Goal: Transaction & Acquisition: Purchase product/service

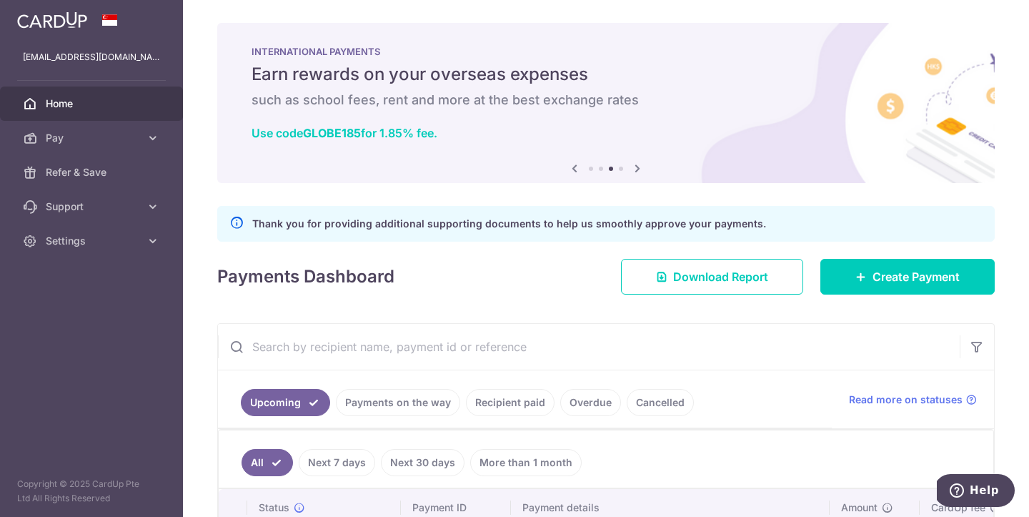
scroll to position [143, 0]
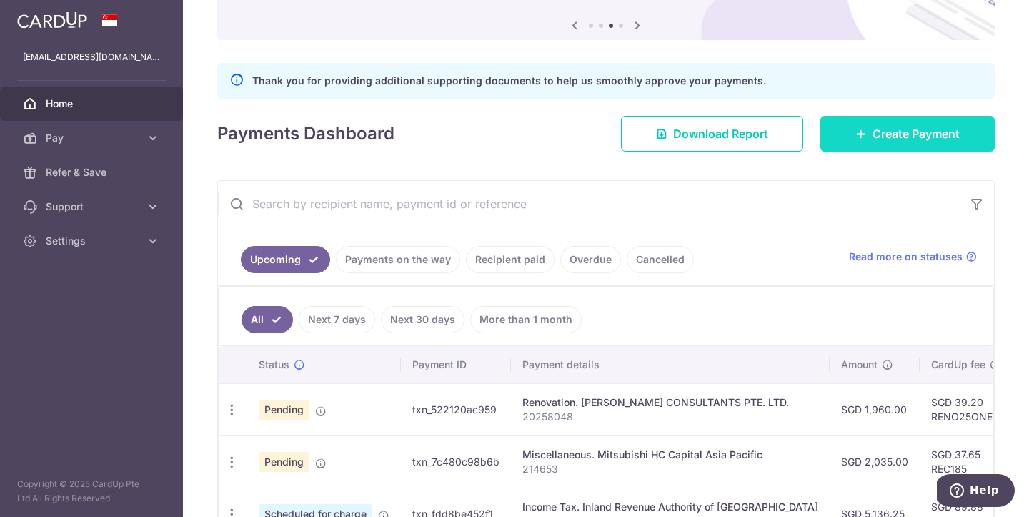
click at [905, 122] on link "Create Payment" at bounding box center [908, 134] width 174 height 36
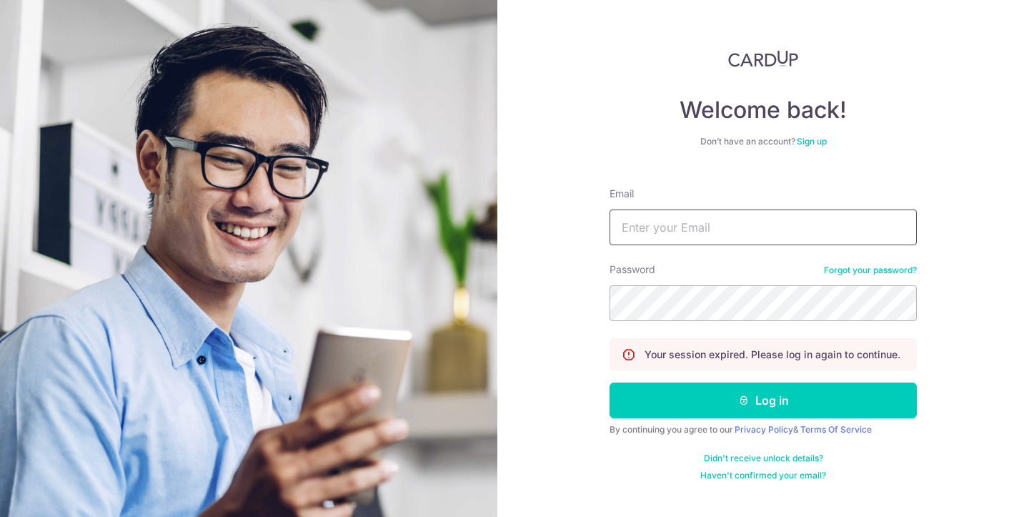
type input "khangkhang23@yahoo.com.sg"
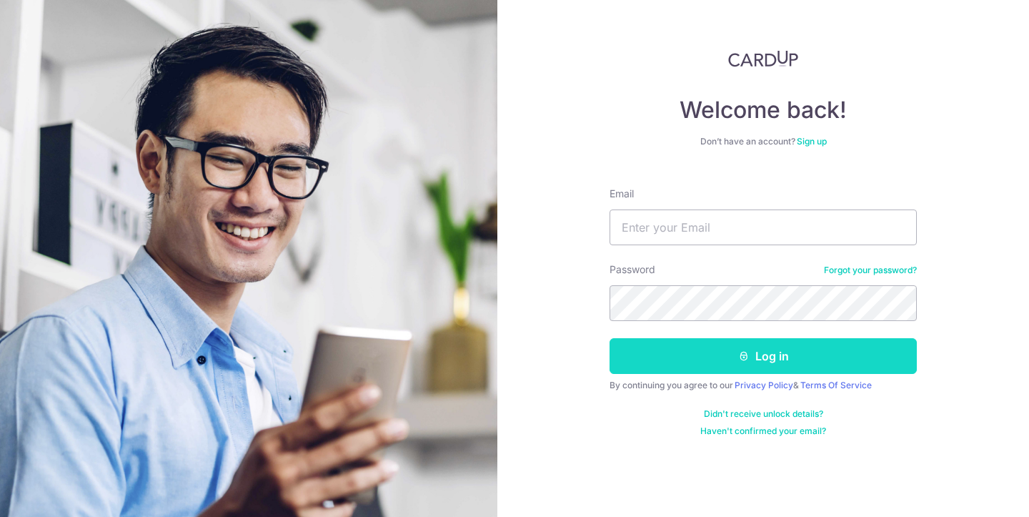
type input "[EMAIL_ADDRESS][DOMAIN_NAME]"
click at [728, 365] on button "Log in" at bounding box center [763, 356] width 307 height 36
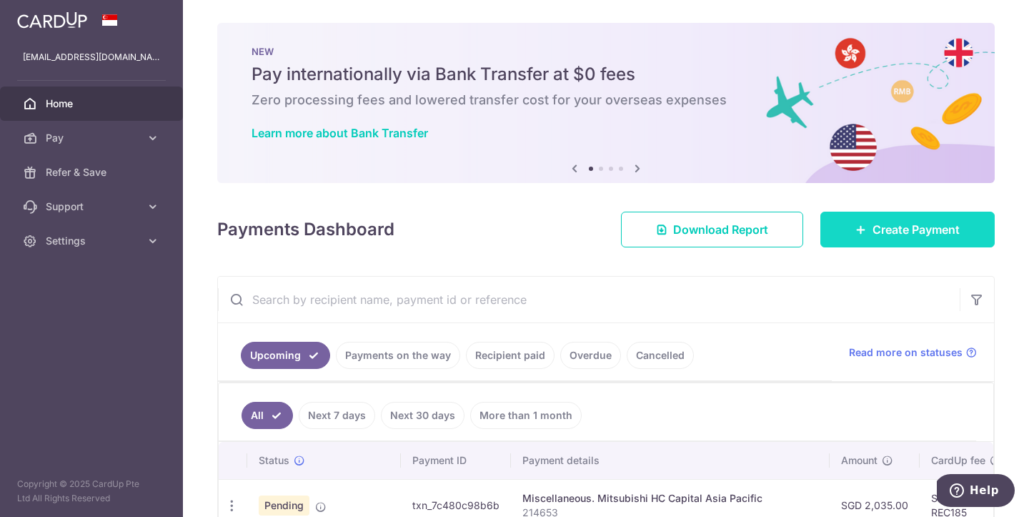
click at [881, 232] on span "Create Payment" at bounding box center [916, 229] width 87 height 17
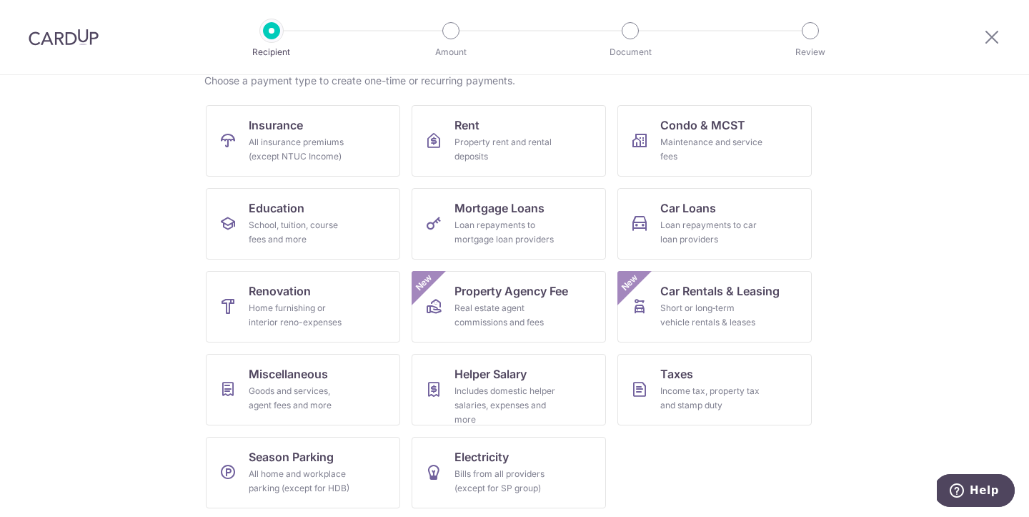
scroll to position [123, 0]
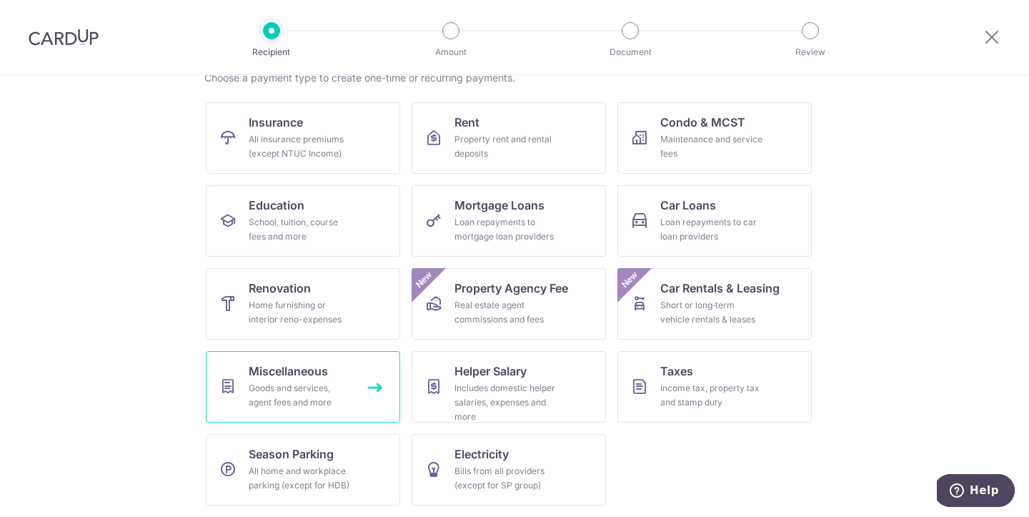
click at [302, 387] on div "Goods and services, agent fees and more" at bounding box center [300, 395] width 103 height 29
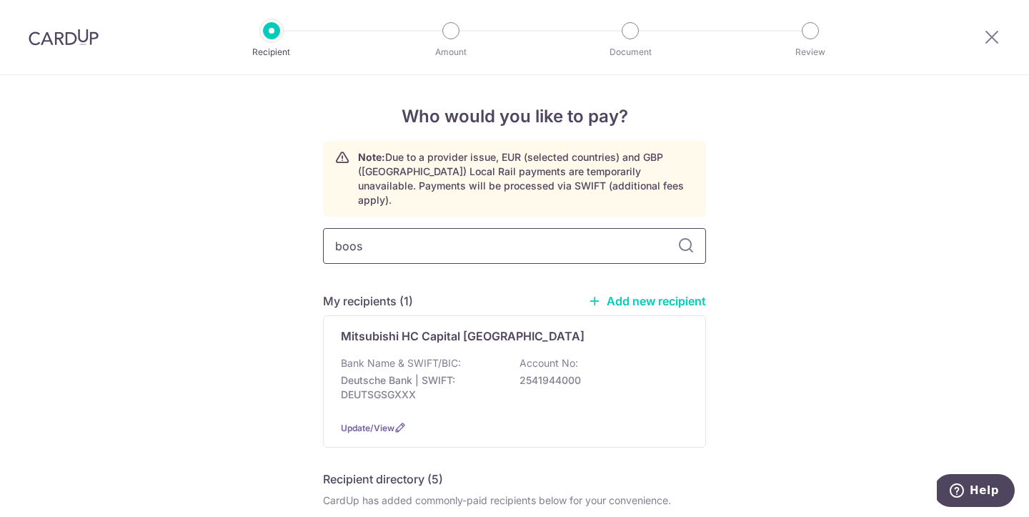
type input "boost"
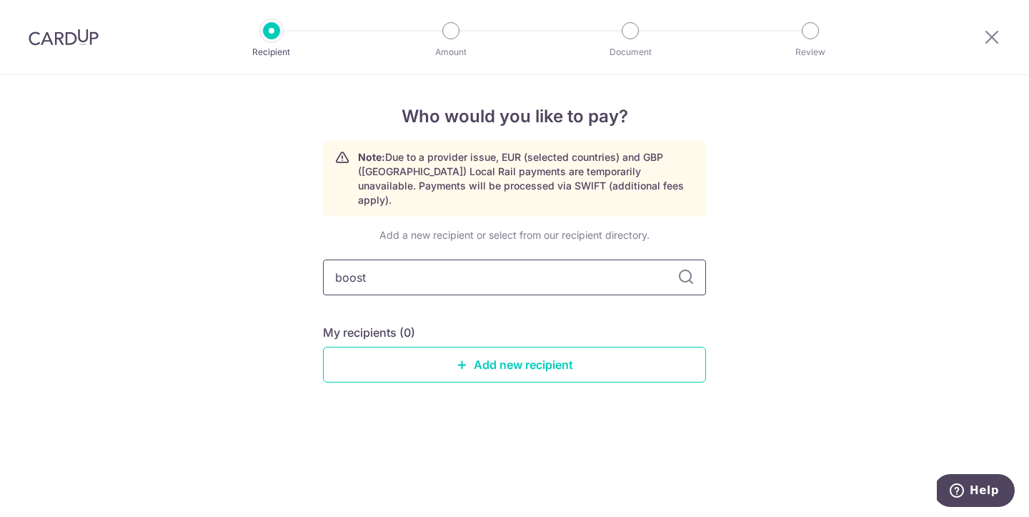
click at [342, 262] on input "boost" at bounding box center [514, 277] width 383 height 36
type input "Boost"
type input "Boost Crafts"
type input "Boost Crafts Pte"
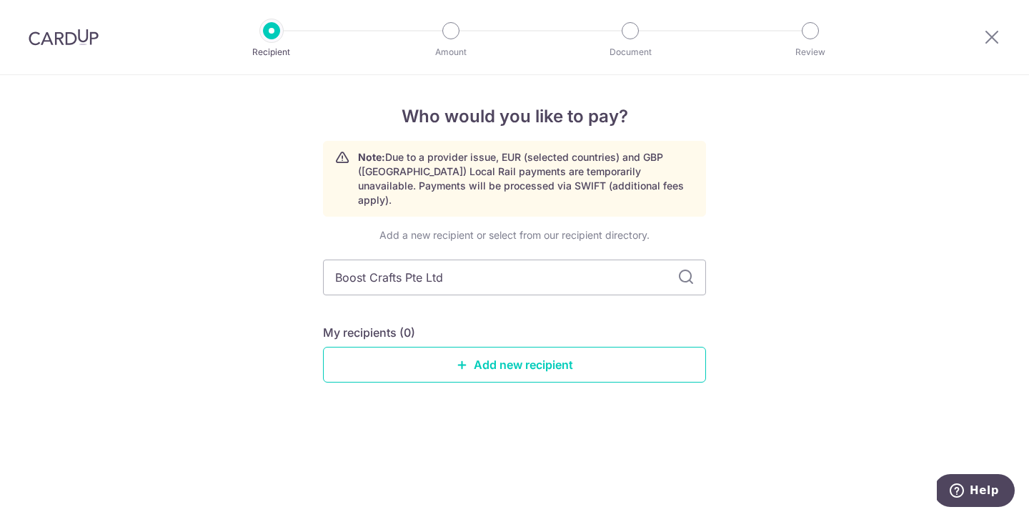
type input "Boost Crafts Pte Ltd"
click at [490, 348] on link "Add new recipient" at bounding box center [514, 365] width 383 height 36
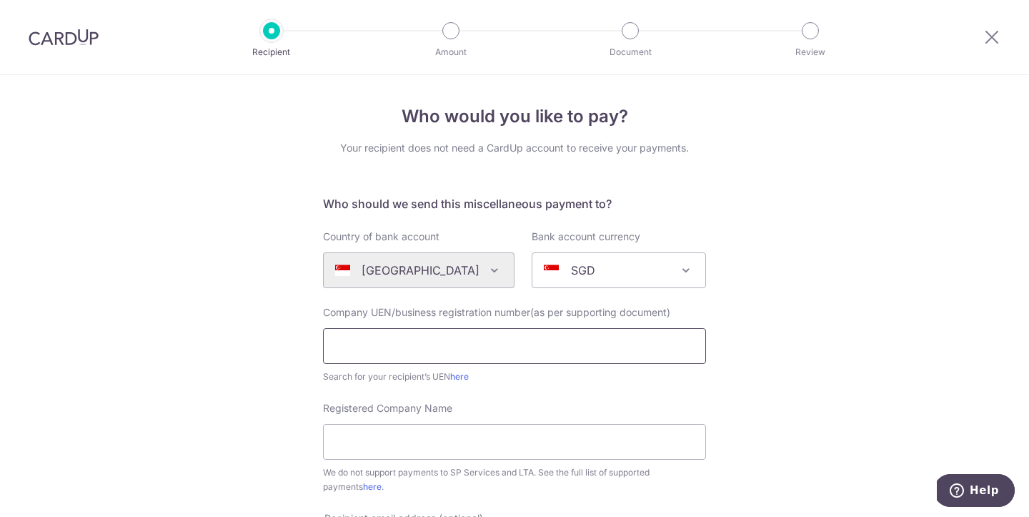
click at [490, 348] on input "text" at bounding box center [514, 346] width 383 height 36
click at [410, 440] on input "Registered Company Name" at bounding box center [514, 442] width 383 height 36
type input "Boost Crafts Pte Ltd"
click at [402, 356] on input "text" at bounding box center [514, 346] width 383 height 36
paste input "202416823N"
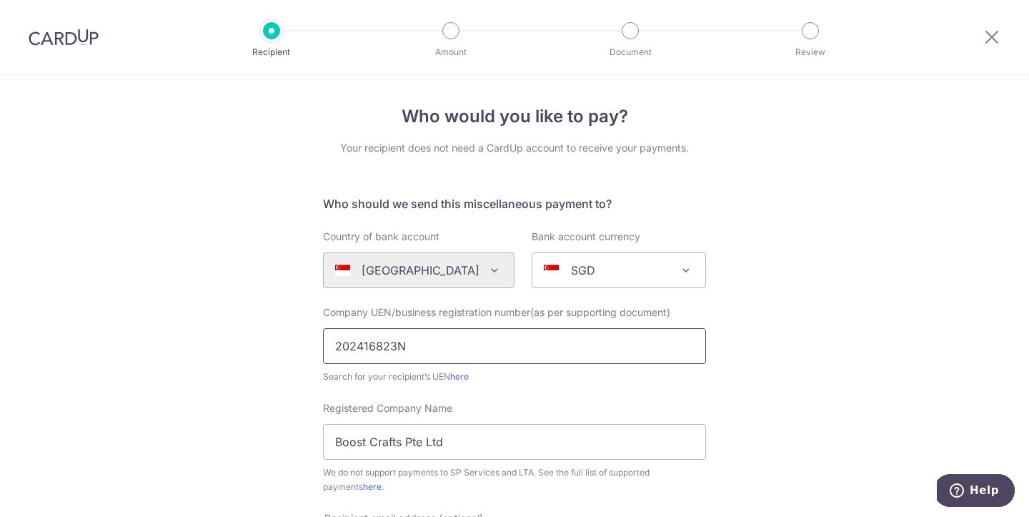
type input "202416823N"
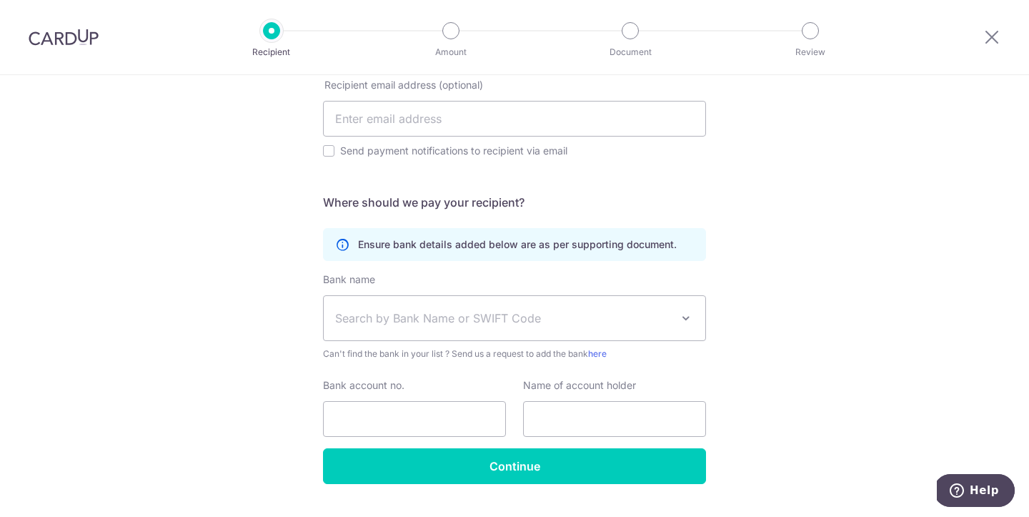
scroll to position [436, 0]
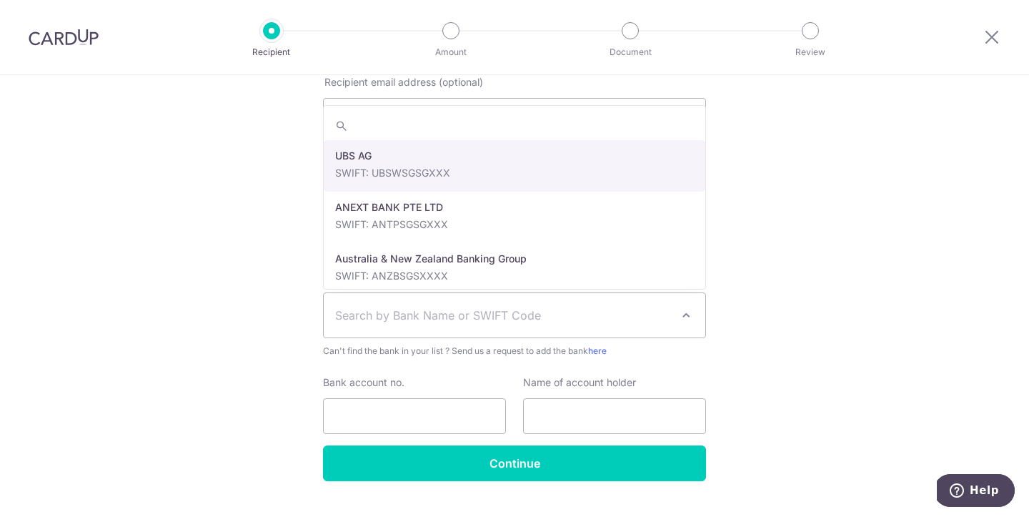
click at [600, 314] on span "Search by Bank Name or SWIFT Code" at bounding box center [503, 315] width 336 height 17
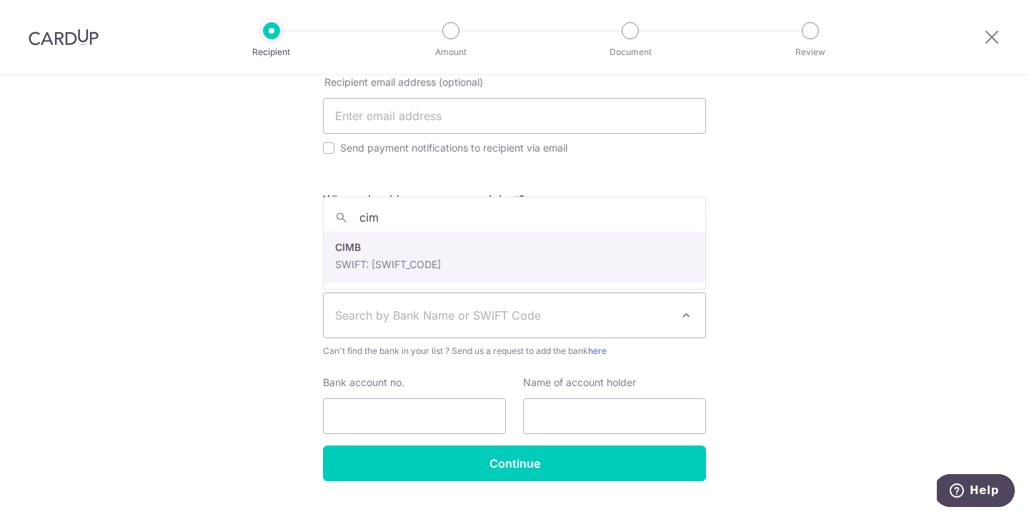
type input "cim"
select select "5"
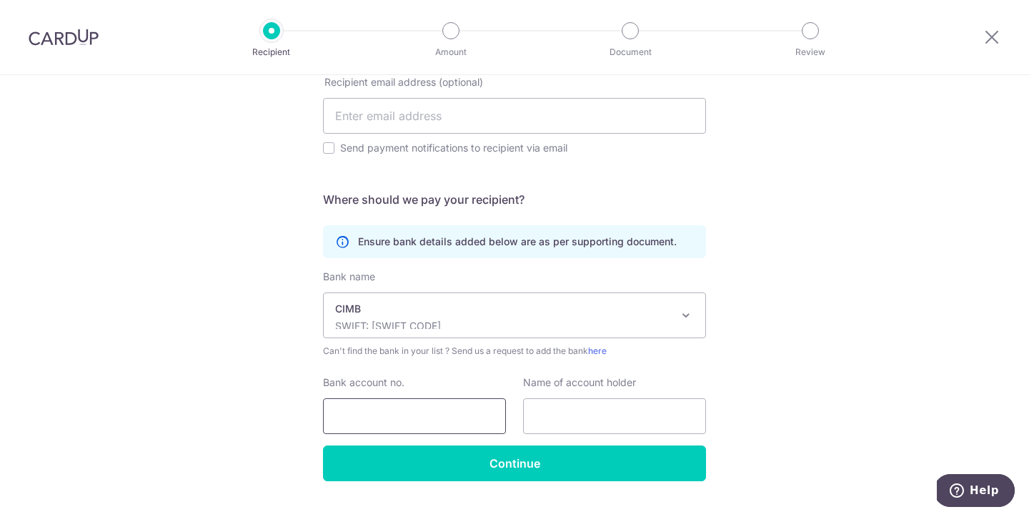
click at [450, 410] on input "Bank account no." at bounding box center [414, 416] width 183 height 36
paste input "2000954660"
type input "2000954660"
click at [569, 417] on input "text" at bounding box center [614, 416] width 183 height 36
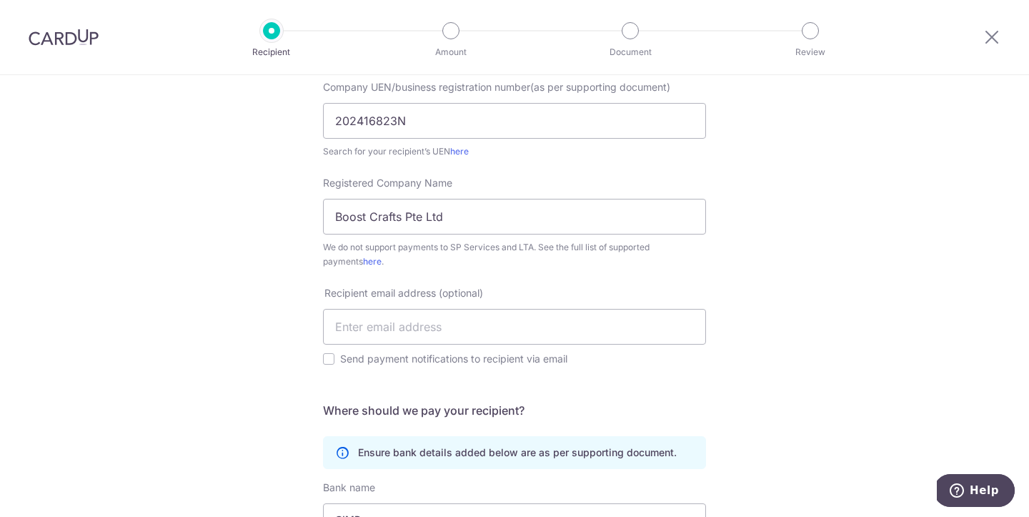
scroll to position [214, 0]
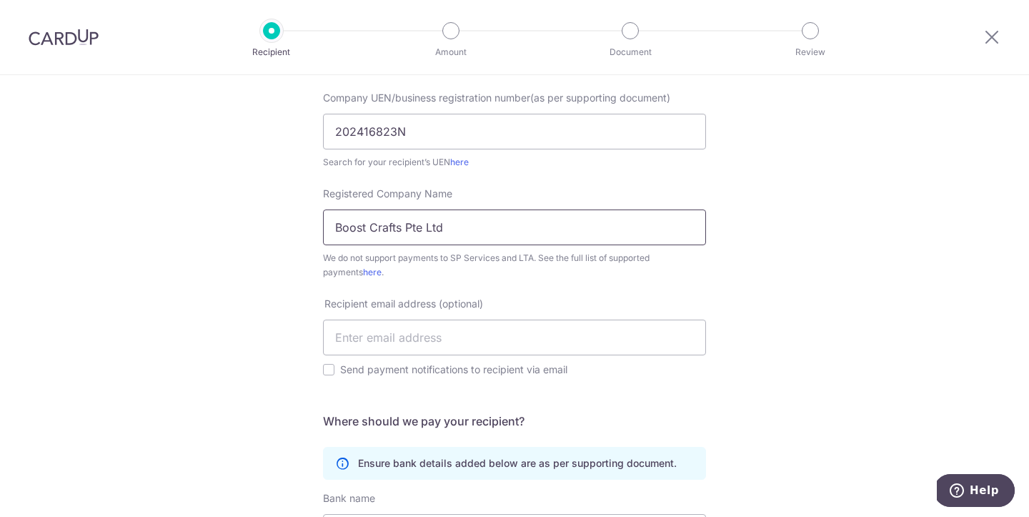
drag, startPoint x: 460, startPoint y: 227, endPoint x: 332, endPoint y: 228, distance: 128.0
click at [332, 228] on input "Boost Crafts Pte Ltd" at bounding box center [514, 227] width 383 height 36
click at [802, 253] on div "Who would you like to pay? Your recipient does not need a CardUp account to rec…" at bounding box center [514, 315] width 1029 height 909
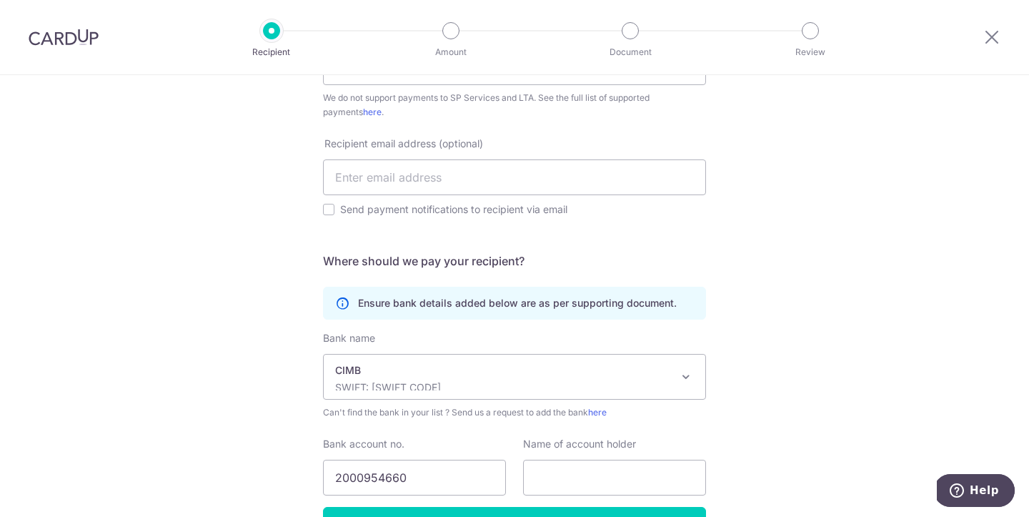
scroll to position [467, 0]
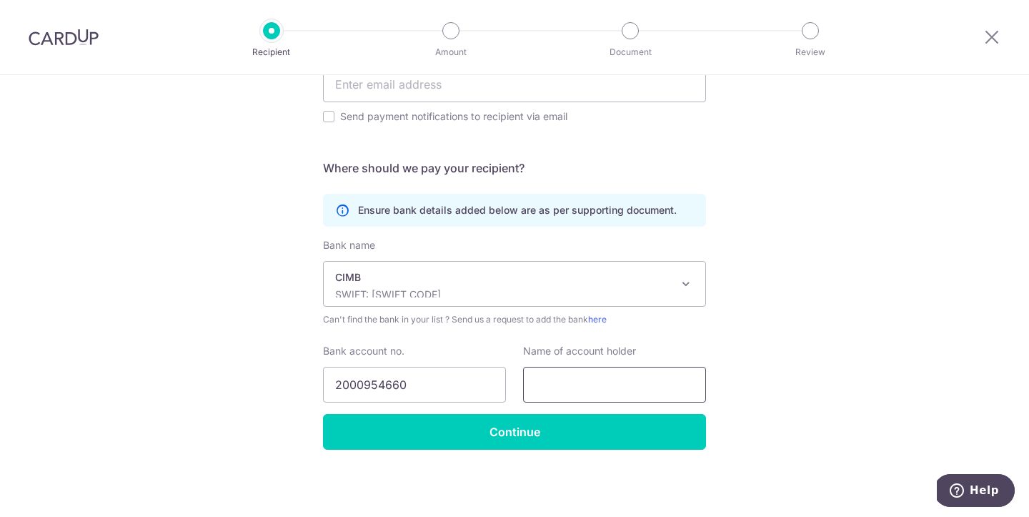
click at [575, 381] on input "text" at bounding box center [614, 385] width 183 height 36
paste input "Boost Crafts Pte Ltd"
type input "Boost Crafts Pte Ltd"
click at [769, 274] on div "Who would you like to pay? Your recipient does not need a CardUp account to rec…" at bounding box center [514, 62] width 1029 height 909
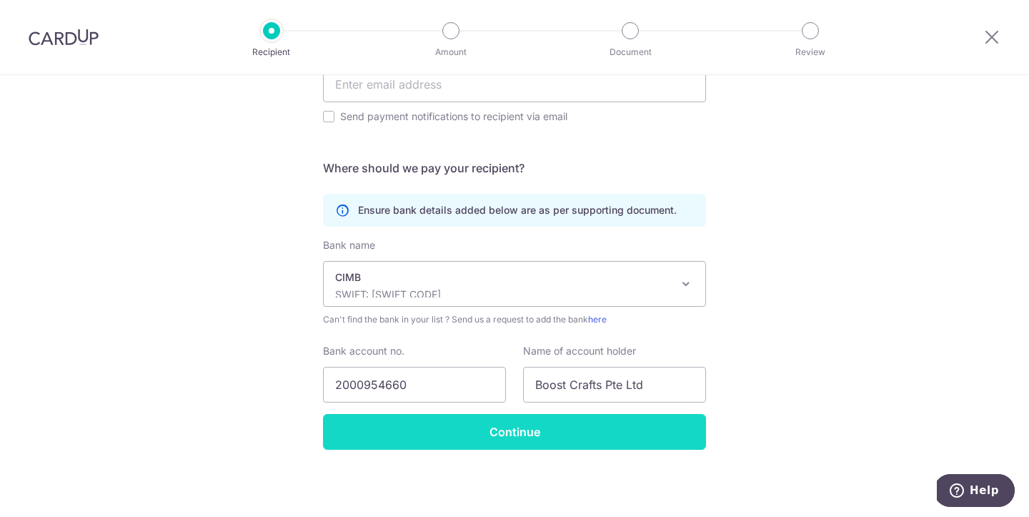
click at [578, 431] on input "Continue" at bounding box center [514, 432] width 383 height 36
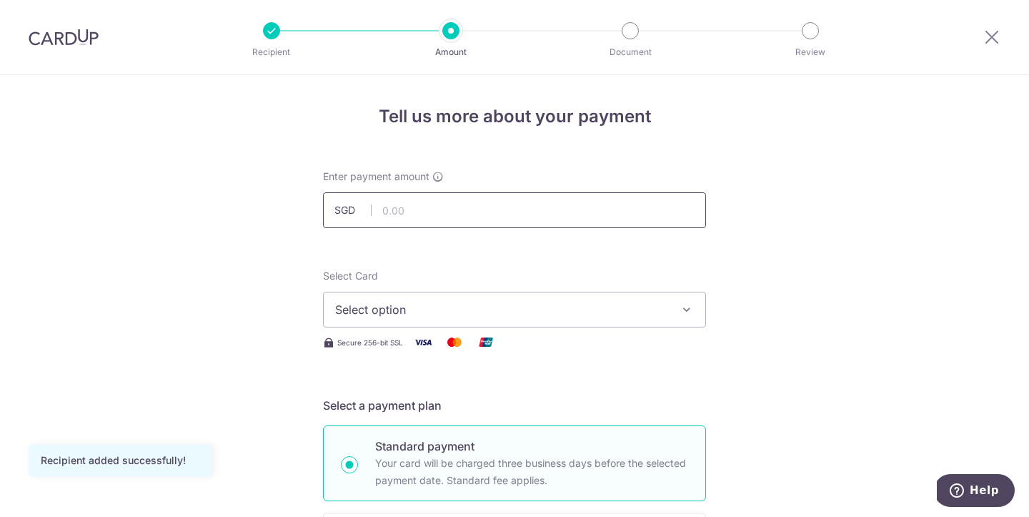
click at [463, 213] on input "text" at bounding box center [514, 210] width 383 height 36
type input "1,763.00"
click at [550, 306] on span "Select option" at bounding box center [501, 309] width 333 height 17
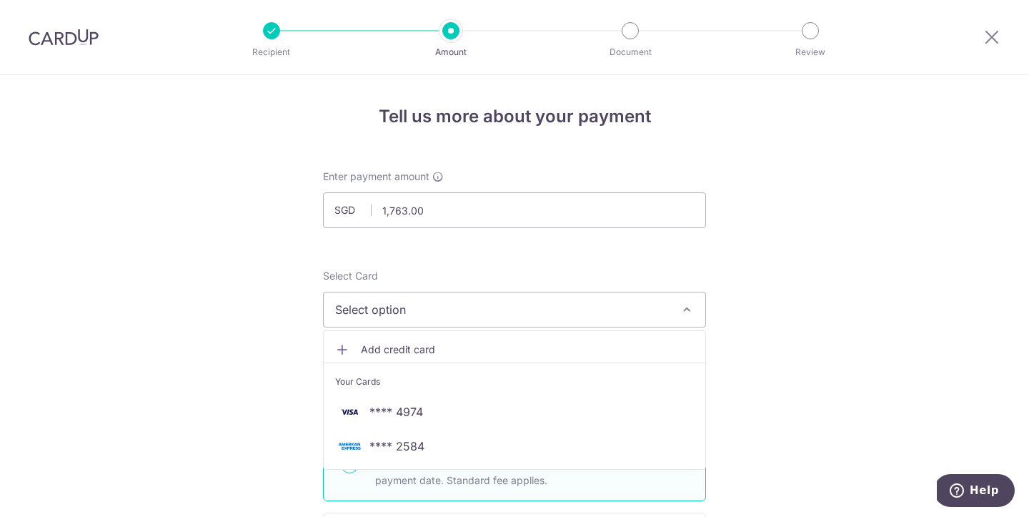
click at [424, 450] on span "**** 2584" at bounding box center [514, 445] width 359 height 17
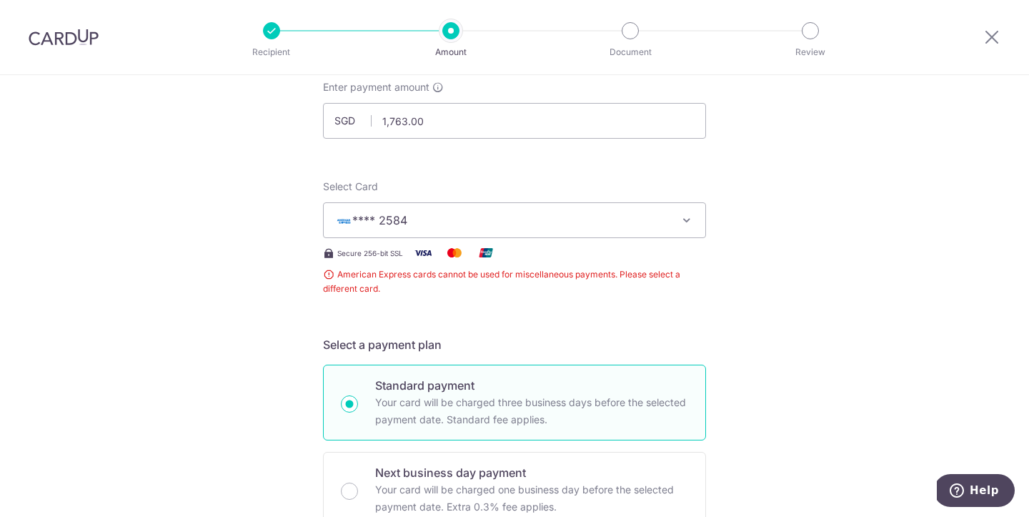
scroll to position [96, 0]
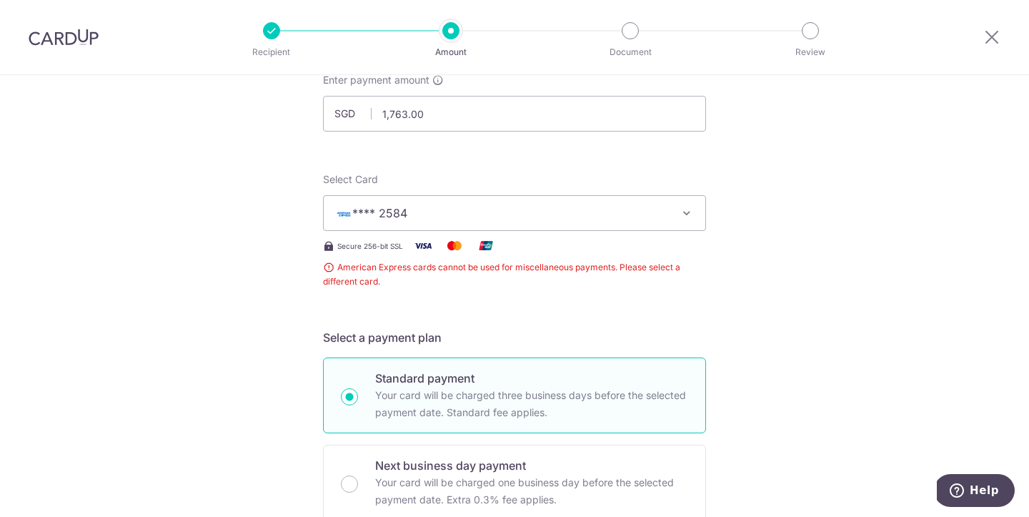
click at [992, 34] on icon at bounding box center [992, 37] width 17 height 18
click at [655, 219] on span "**** 2584" at bounding box center [501, 212] width 333 height 17
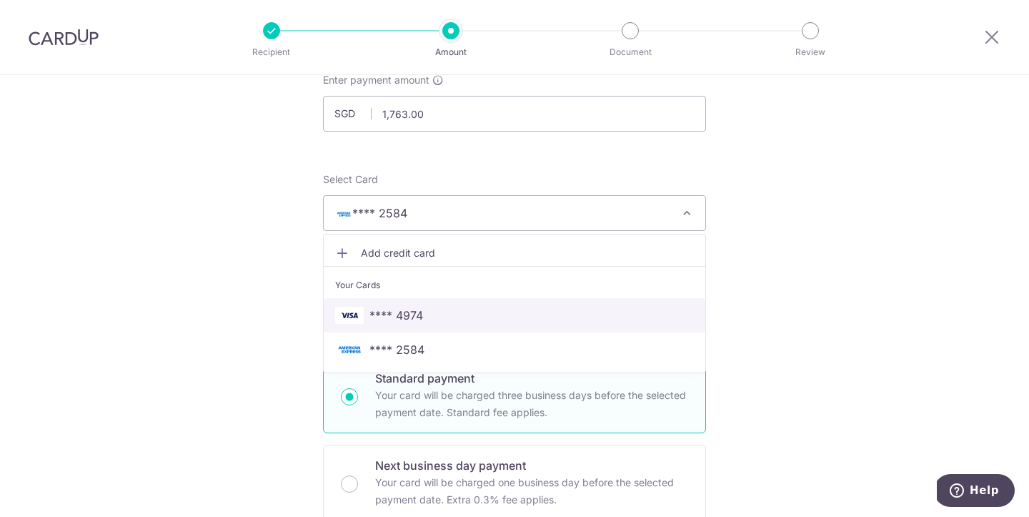
click at [423, 314] on span "**** 4974" at bounding box center [514, 315] width 359 height 17
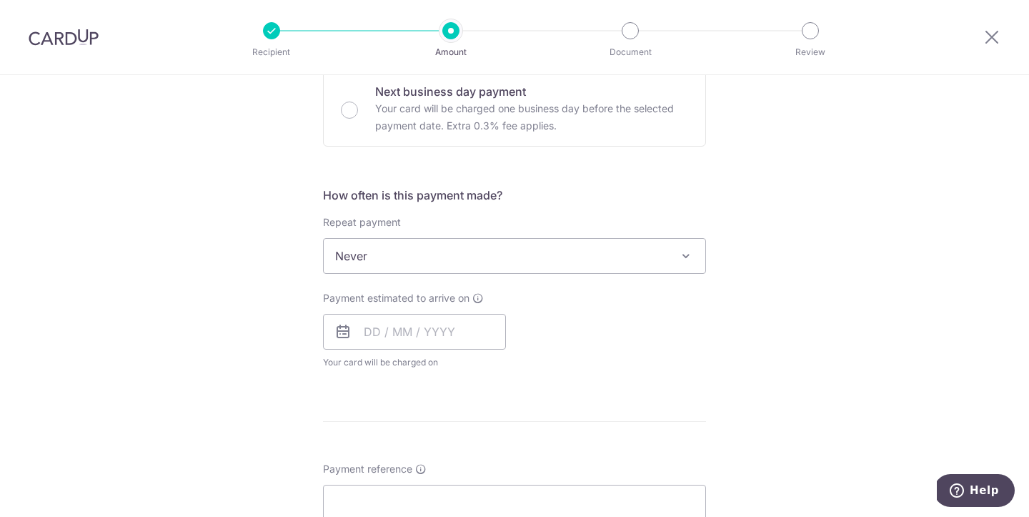
scroll to position [442, 0]
click at [424, 336] on input "text" at bounding box center [414, 331] width 183 height 36
click at [667, 312] on div "Payment estimated to arrive on Prev Next Oct Nov Dec 2025 2026 2027 2028 2029 2…" at bounding box center [514, 329] width 400 height 79
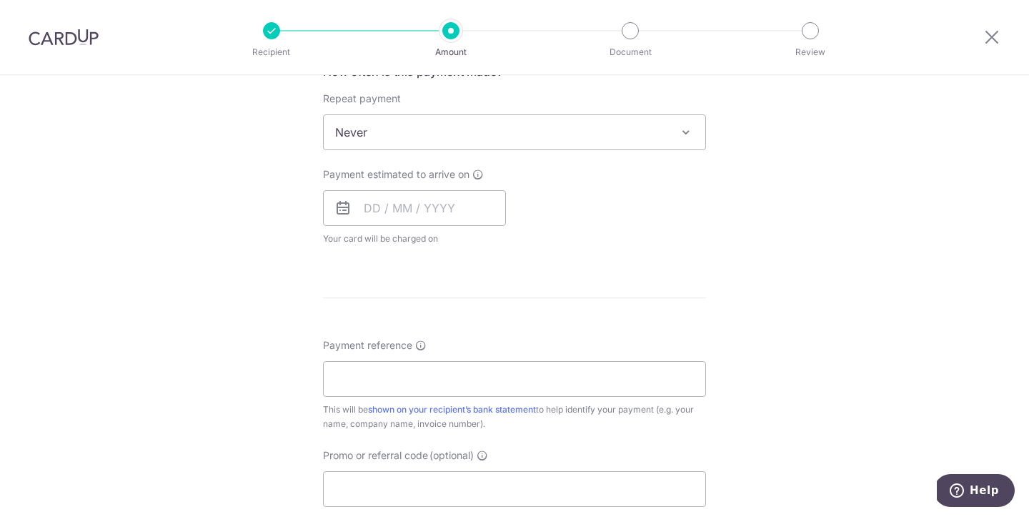
scroll to position [568, 0]
click at [364, 207] on input "text" at bounding box center [414, 205] width 183 height 36
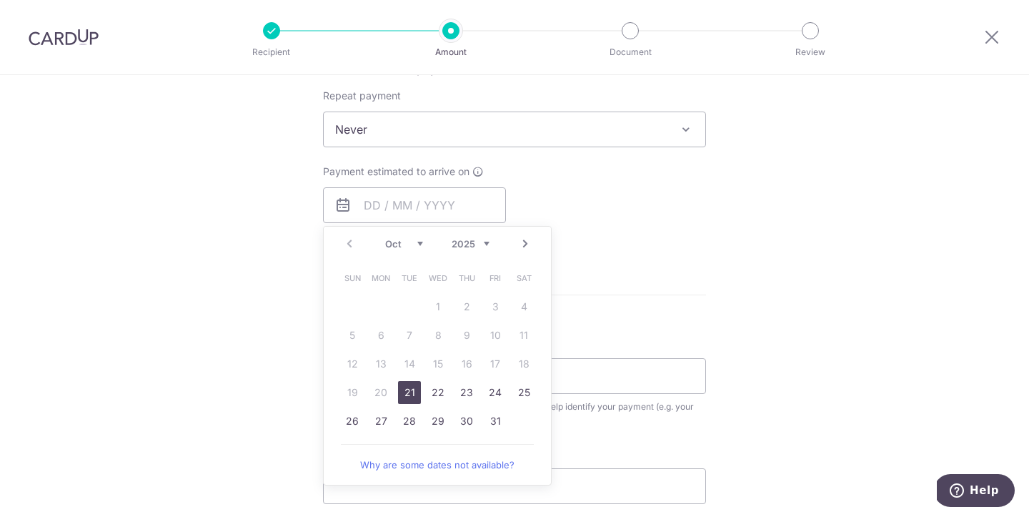
click at [410, 392] on link "21" at bounding box center [409, 392] width 23 height 23
type input "21/10/2025"
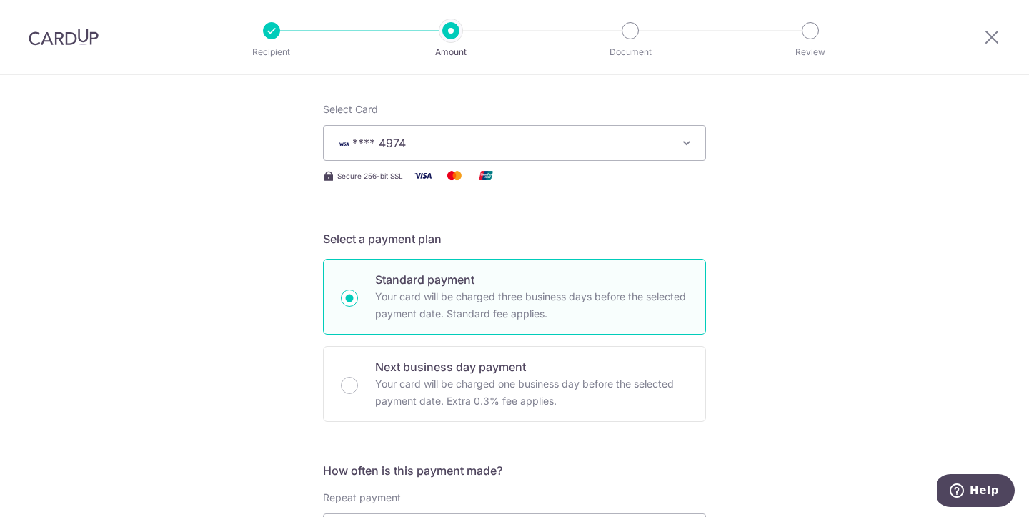
scroll to position [155, 0]
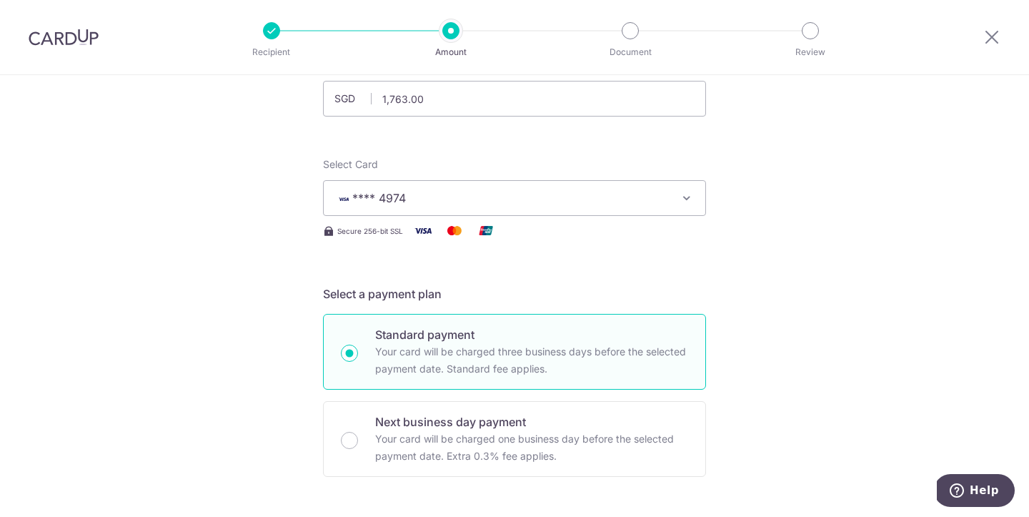
scroll to position [114, 0]
click at [633, 192] on span "**** 4974" at bounding box center [501, 195] width 333 height 17
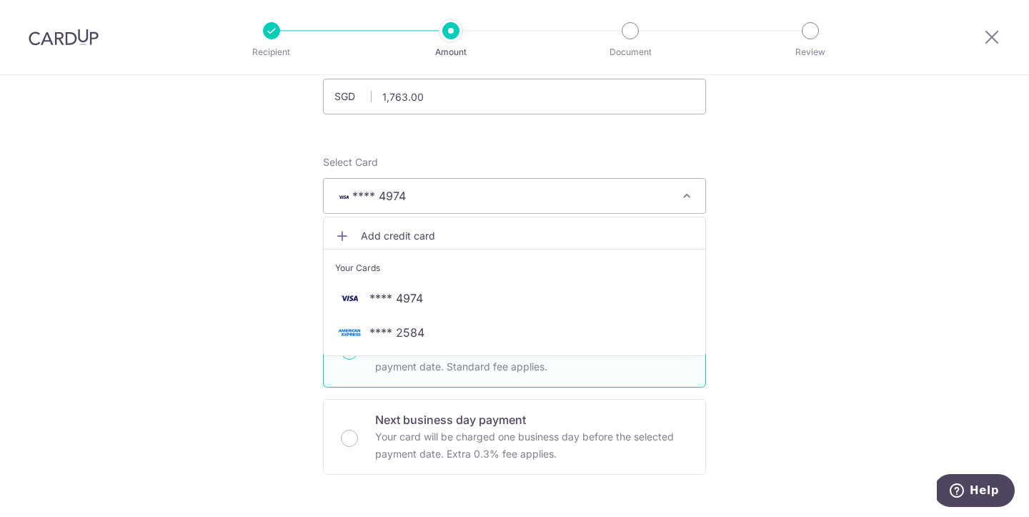
click at [633, 192] on span "**** 4974" at bounding box center [501, 195] width 333 height 17
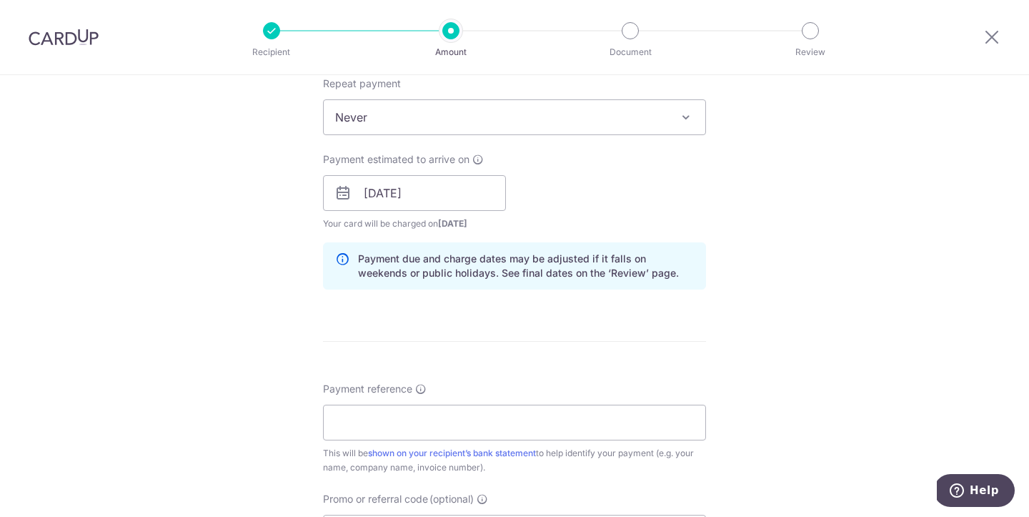
scroll to position [588, 0]
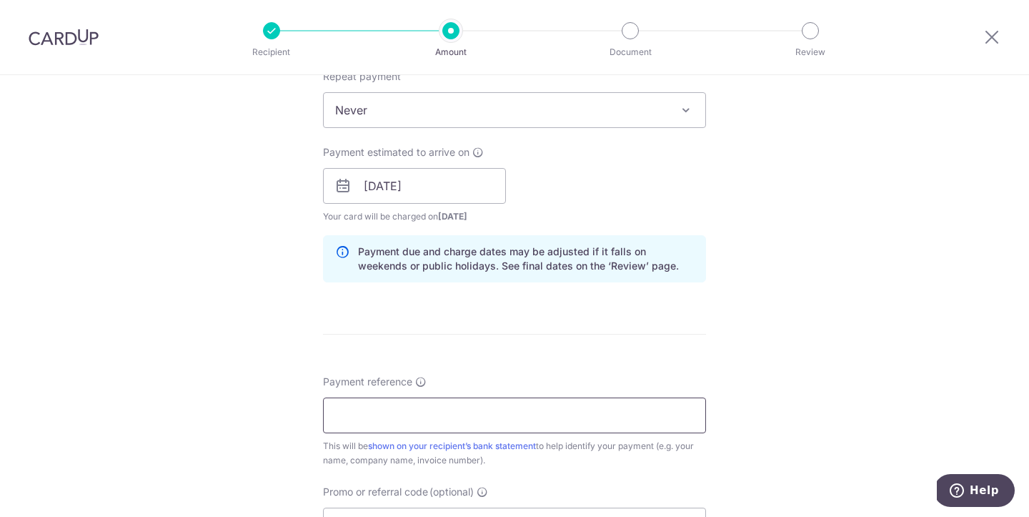
click at [466, 416] on input "Payment reference" at bounding box center [514, 415] width 383 height 36
paste input "10102507"
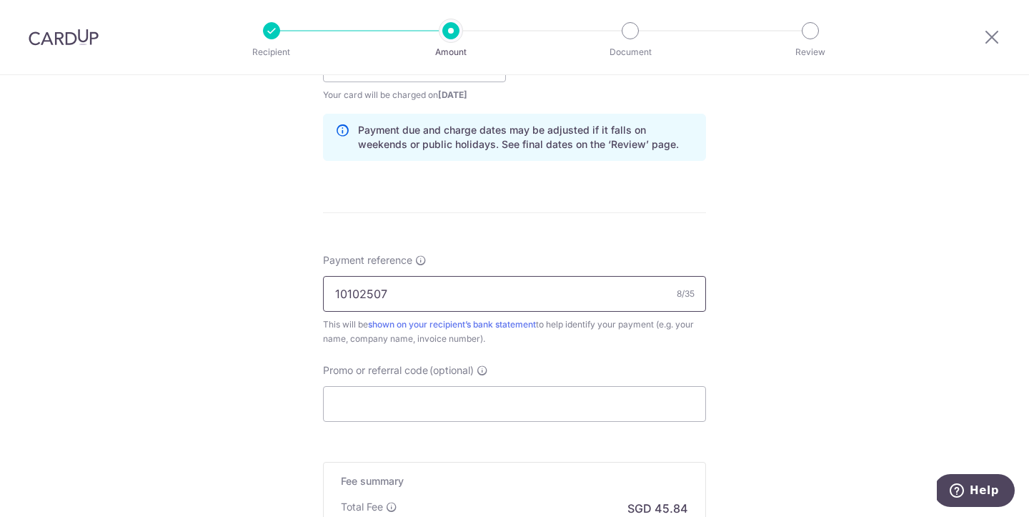
scroll to position [733, 0]
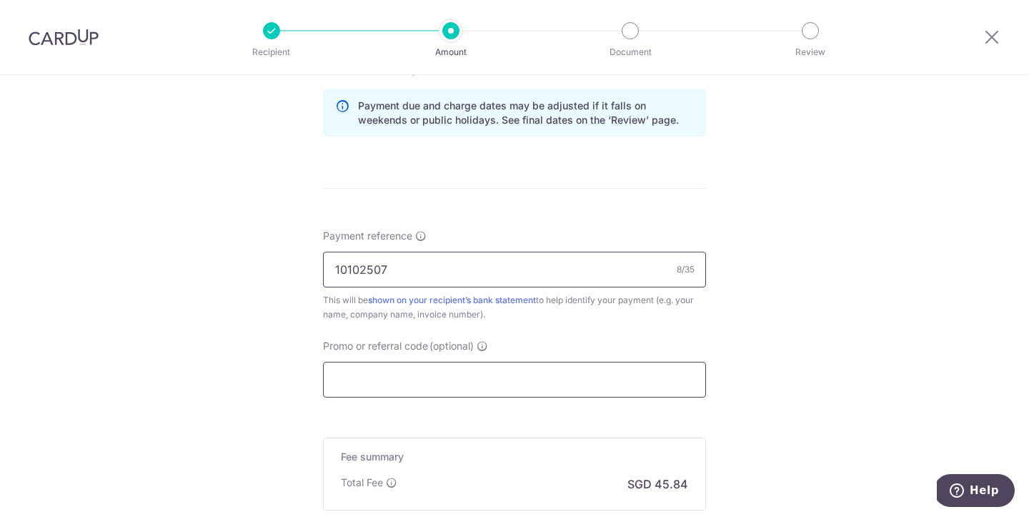
type input "10102507"
click at [424, 377] on input "Promo or referral code (optional)" at bounding box center [514, 380] width 383 height 36
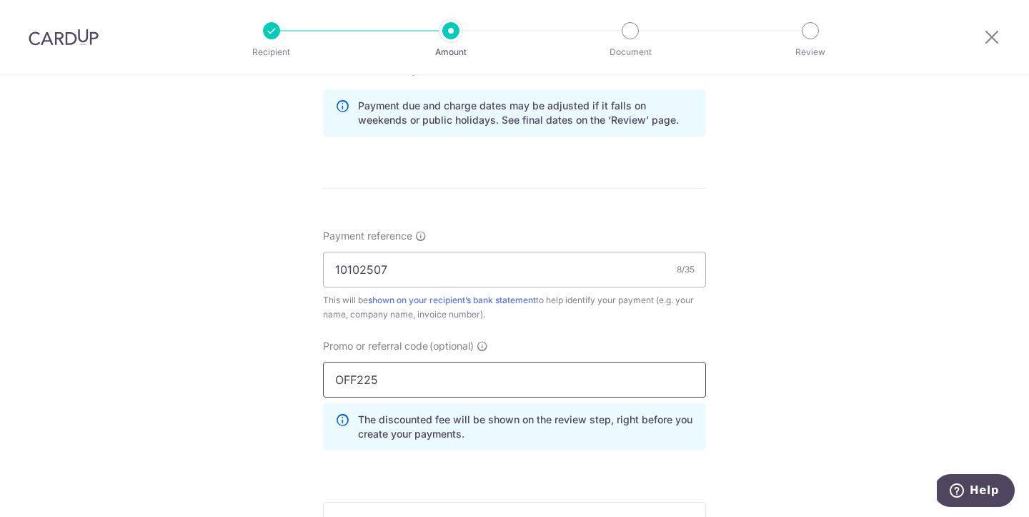
type input "OFF225"
click at [230, 370] on div "Tell us more about your payment Enter payment amount SGD 1,763.00 1763.00 Recip…" at bounding box center [514, 50] width 1029 height 1416
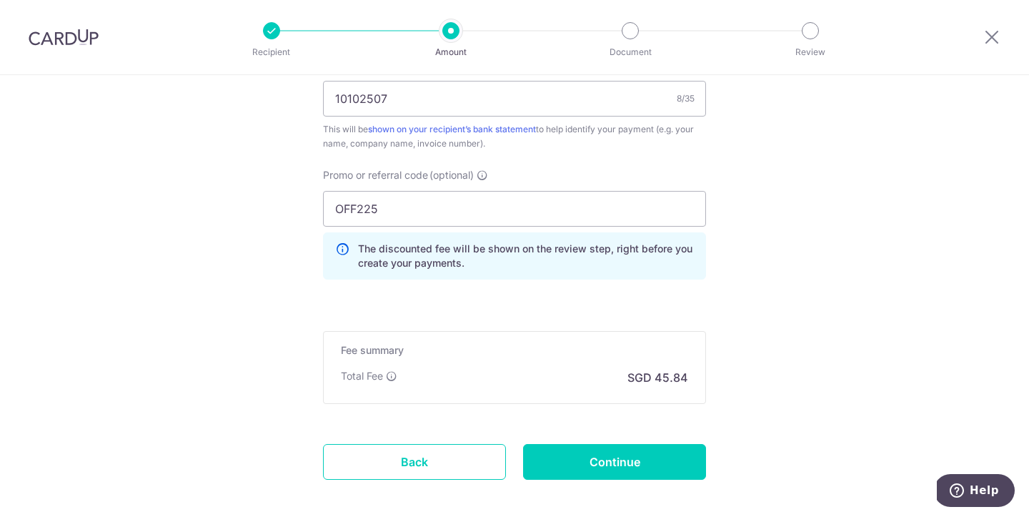
scroll to position [910, 0]
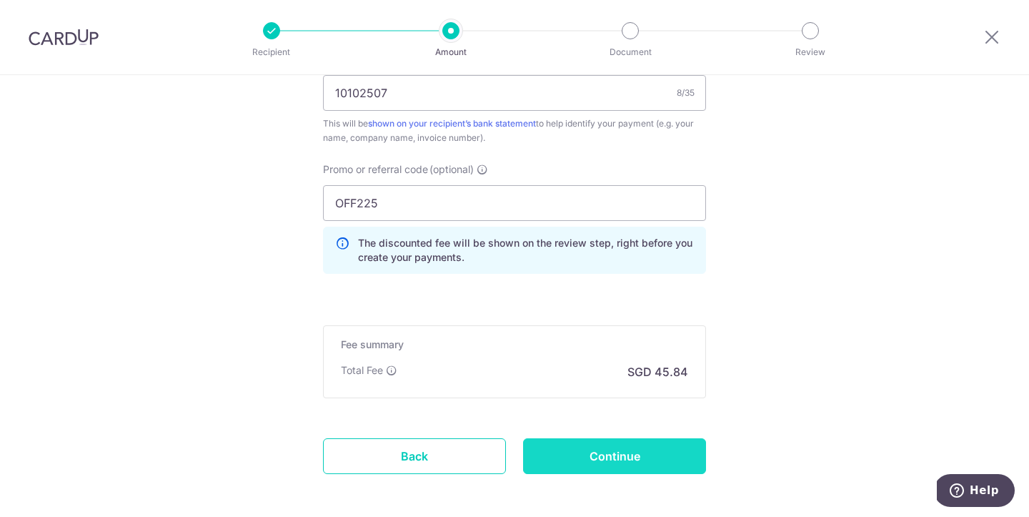
click at [588, 458] on input "Continue" at bounding box center [614, 456] width 183 height 36
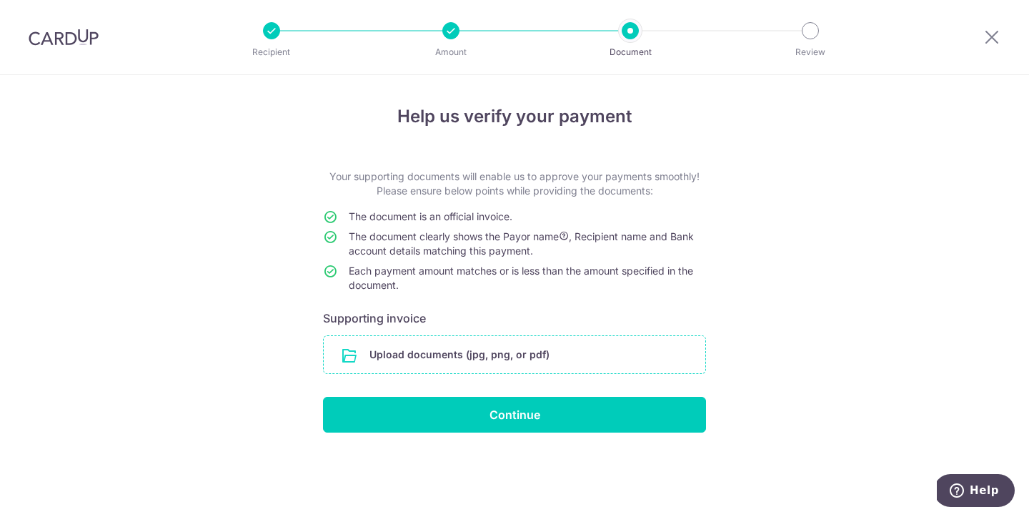
click at [474, 350] on input "file" at bounding box center [515, 354] width 382 height 37
click at [994, 39] on icon at bounding box center [992, 37] width 17 height 18
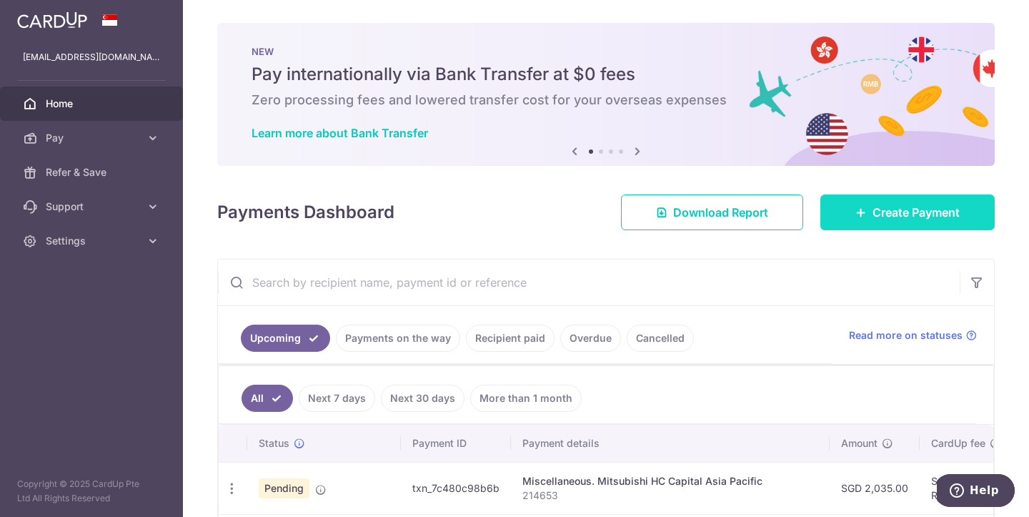
click at [869, 213] on link "Create Payment" at bounding box center [908, 212] width 174 height 36
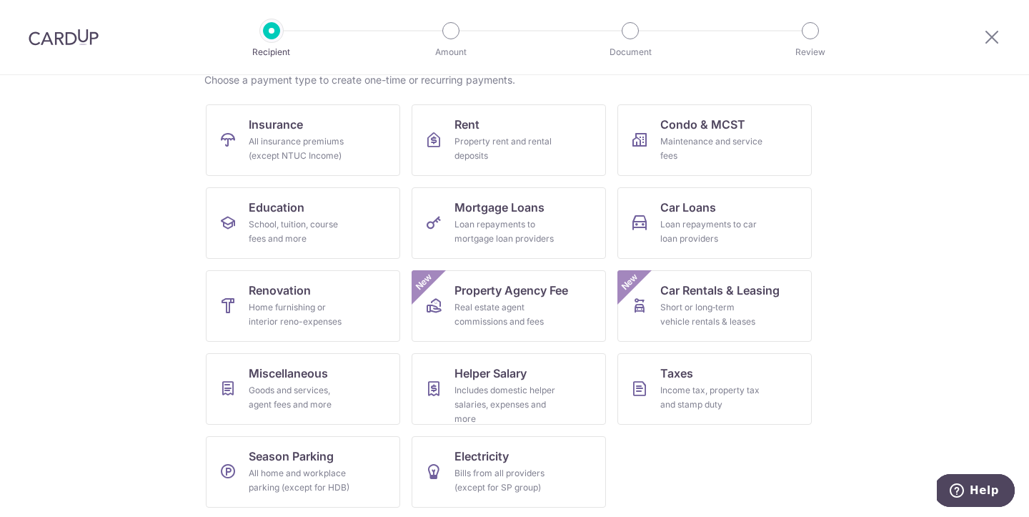
scroll to position [123, 0]
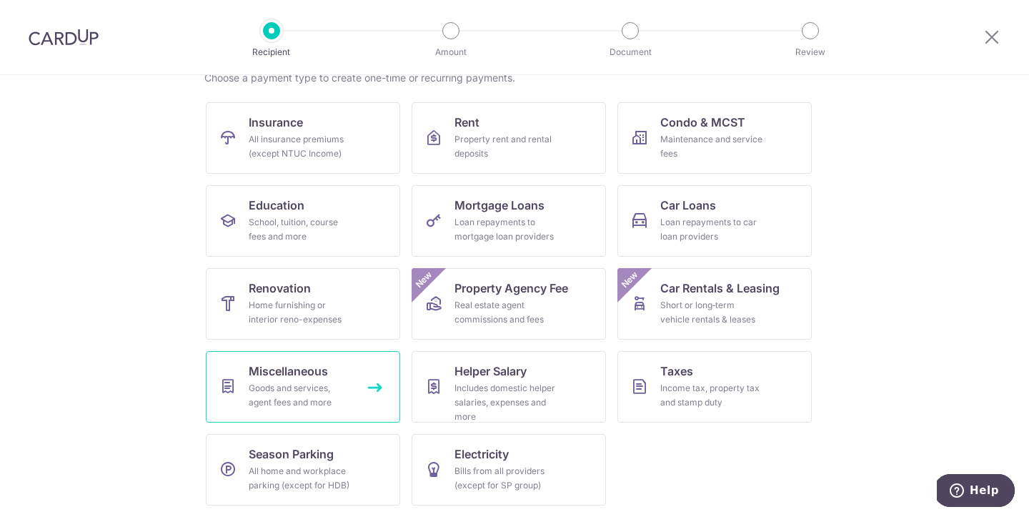
click at [282, 389] on div "Goods and services, agent fees and more" at bounding box center [300, 395] width 103 height 29
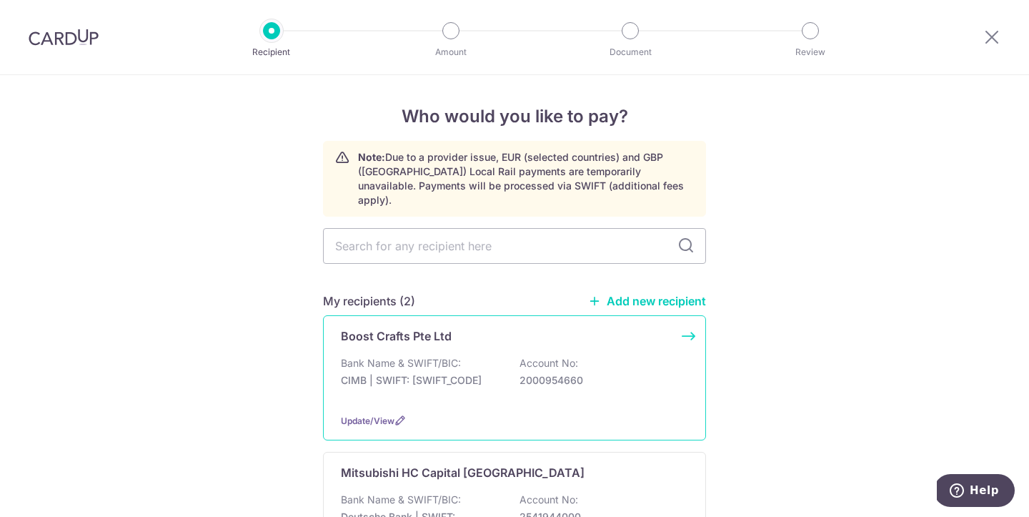
click at [408, 327] on p "Boost Crafts Pte Ltd" at bounding box center [396, 335] width 111 height 17
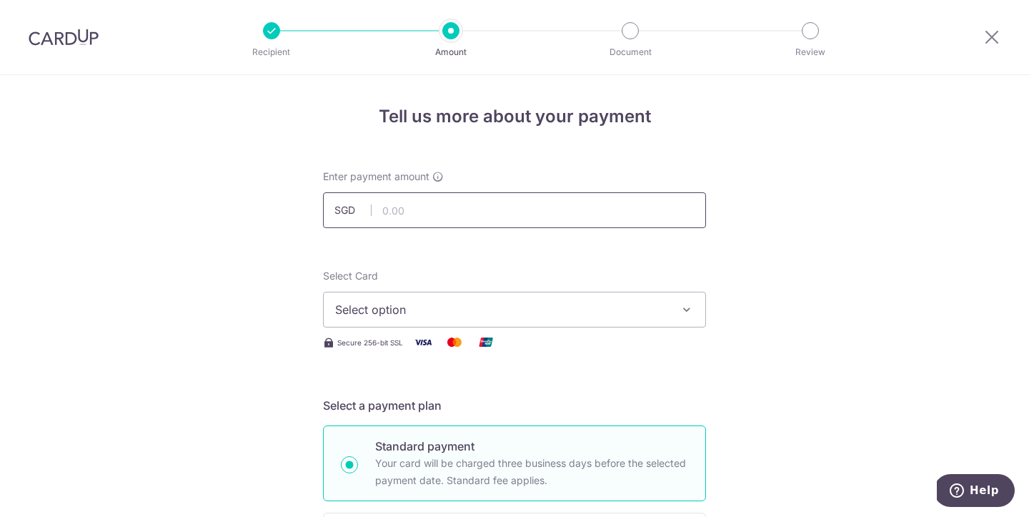
click at [414, 211] on input "text" at bounding box center [514, 210] width 383 height 36
type input "1,763.00"
click at [422, 310] on span "Select option" at bounding box center [501, 309] width 333 height 17
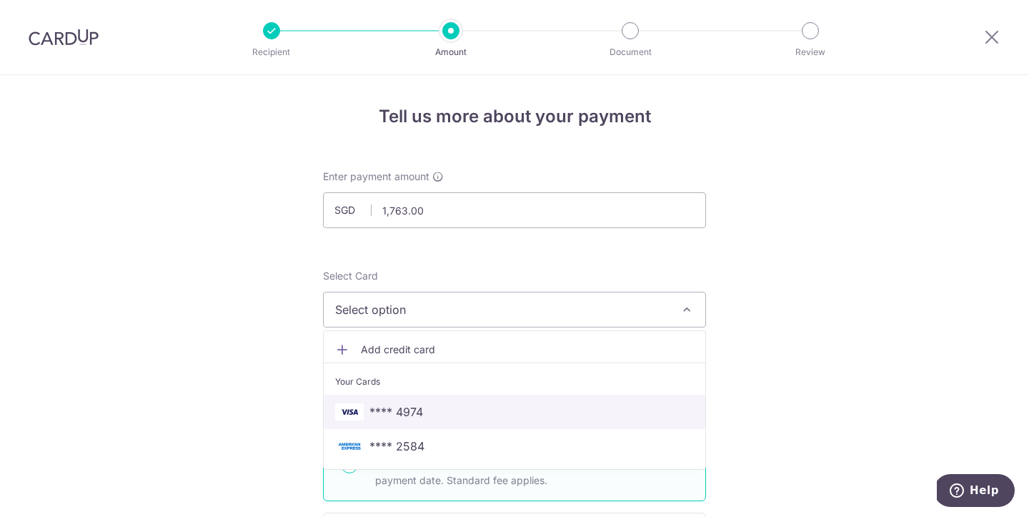
click at [415, 415] on span "**** 4974" at bounding box center [397, 411] width 54 height 17
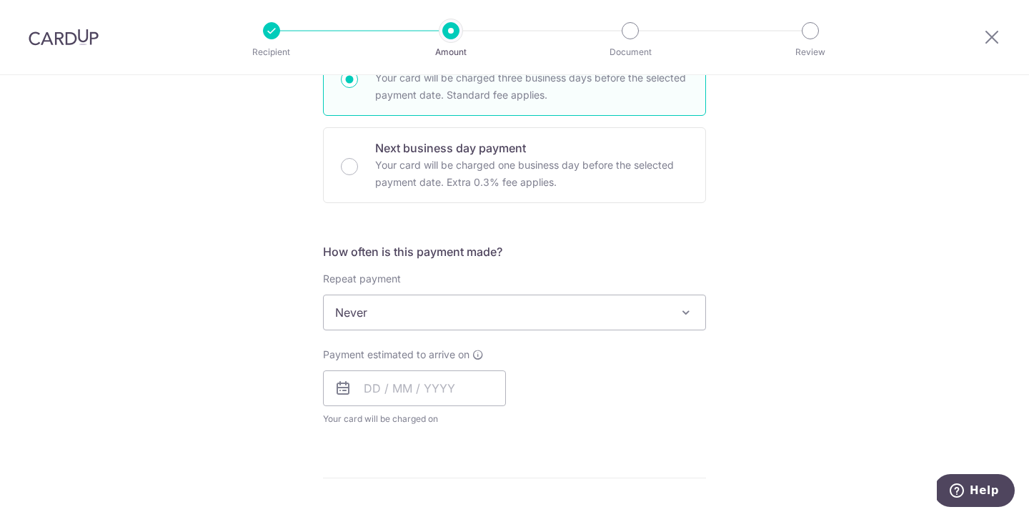
scroll to position [387, 0]
click at [378, 382] on input "text" at bounding box center [414, 387] width 183 height 36
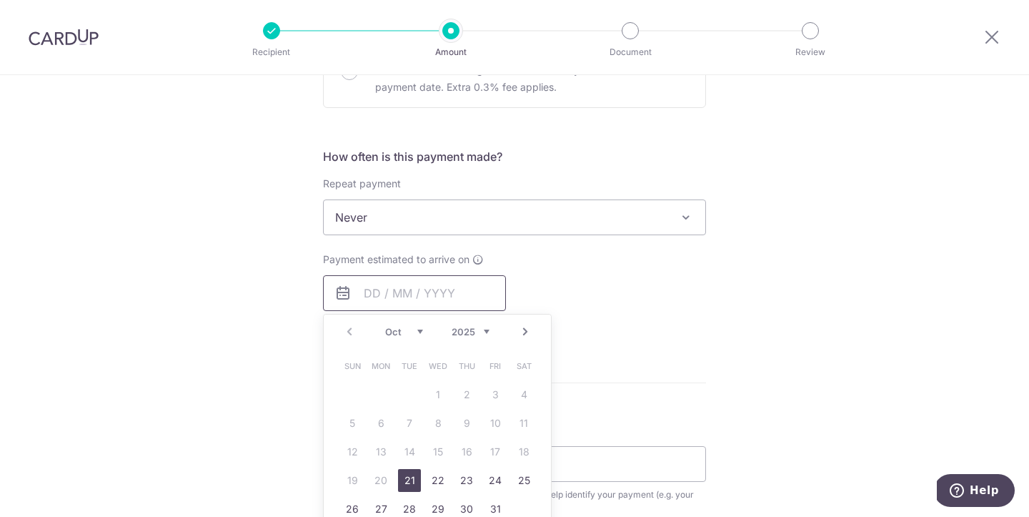
scroll to position [483, 0]
click at [411, 477] on link "21" at bounding box center [409, 477] width 23 height 23
type input "[DATE]"
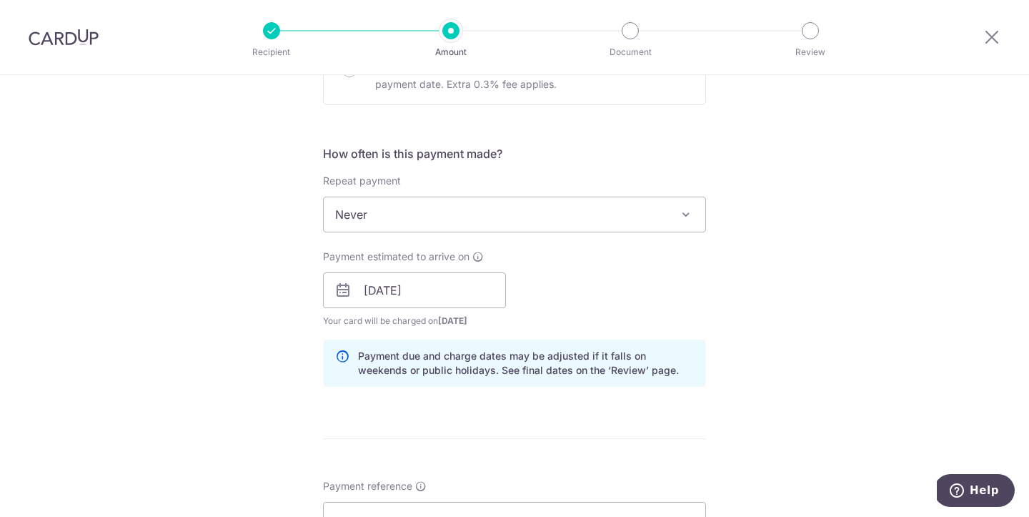
click at [700, 285] on div "Payment estimated to arrive on 21/10/2025 Prev Next Oct Nov Dec 2025 2026 2027 …" at bounding box center [514, 288] width 400 height 79
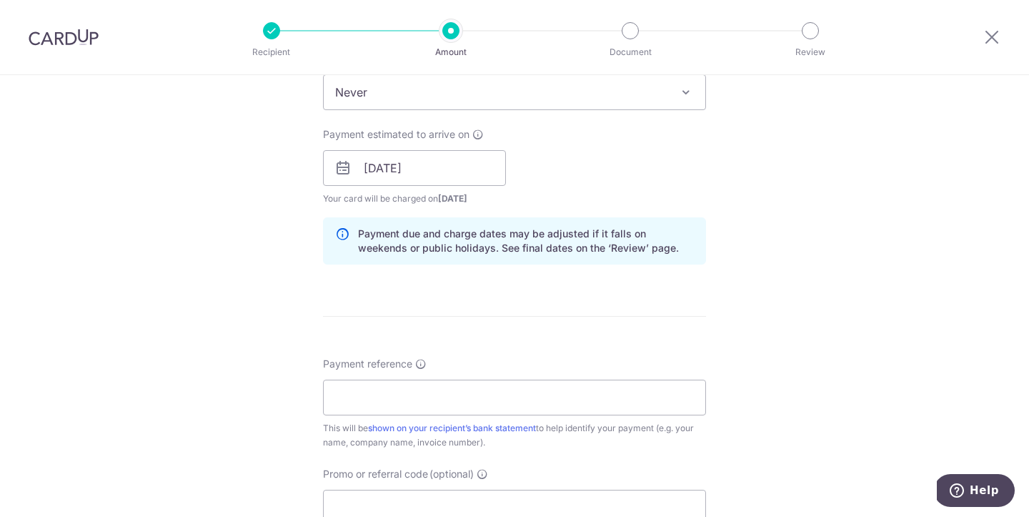
scroll to position [618, 0]
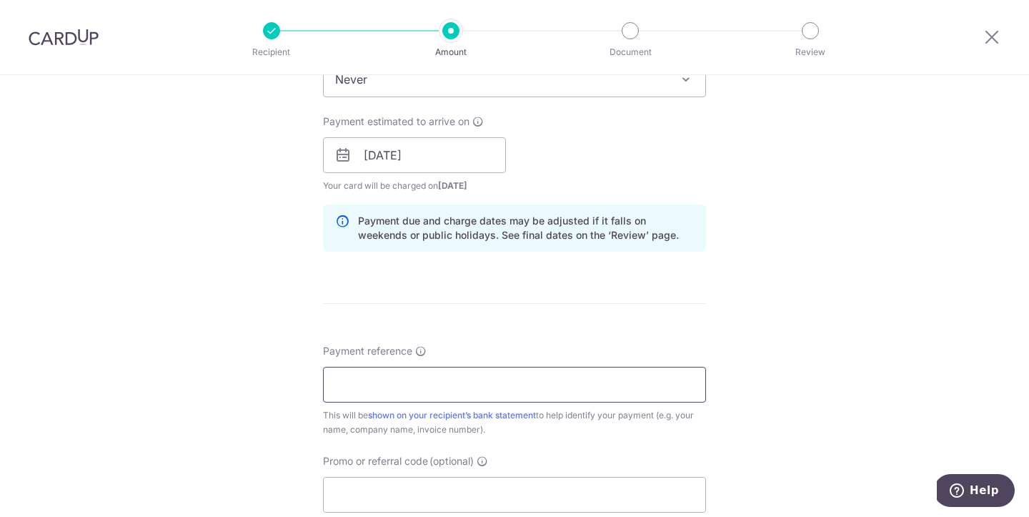
click at [389, 384] on input "Payment reference" at bounding box center [514, 385] width 383 height 36
type input "10102507"
click at [510, 335] on form "Enter payment amount SGD 1,763.00 1763.00 Select Card **** 4974 Add credit card…" at bounding box center [514, 146] width 383 height 1190
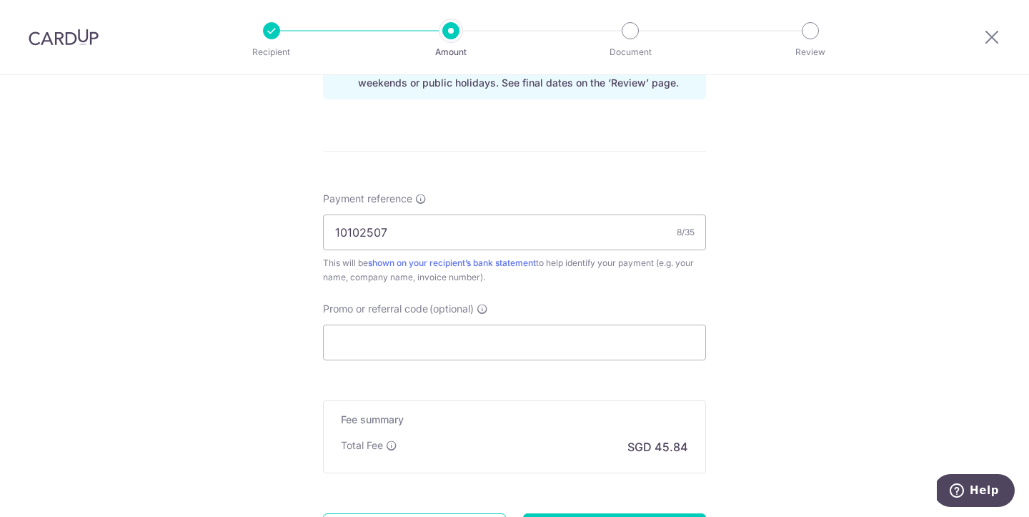
scroll to position [771, 0]
click at [445, 337] on input "Promo or referral code (optional)" at bounding box center [514, 342] width 383 height 36
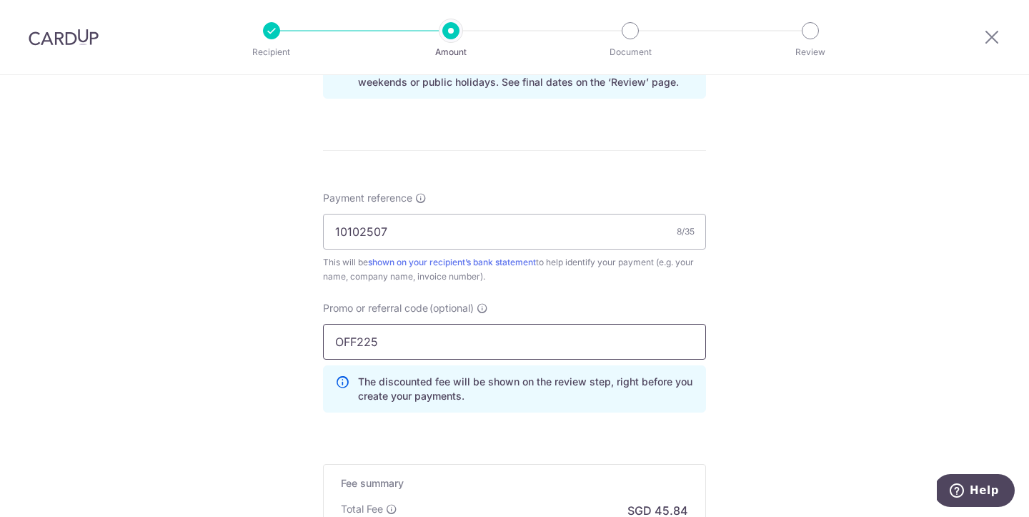
type input "OFF225"
click at [858, 181] on div "Tell us more about your payment Enter payment amount SGD 1,763.00 1763.00 Selec…" at bounding box center [514, 12] width 1029 height 1416
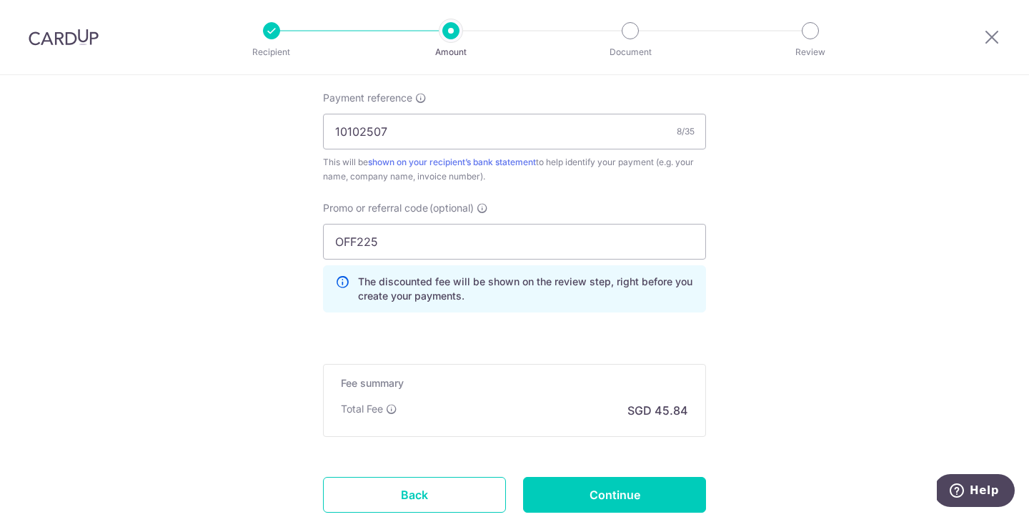
scroll to position [974, 0]
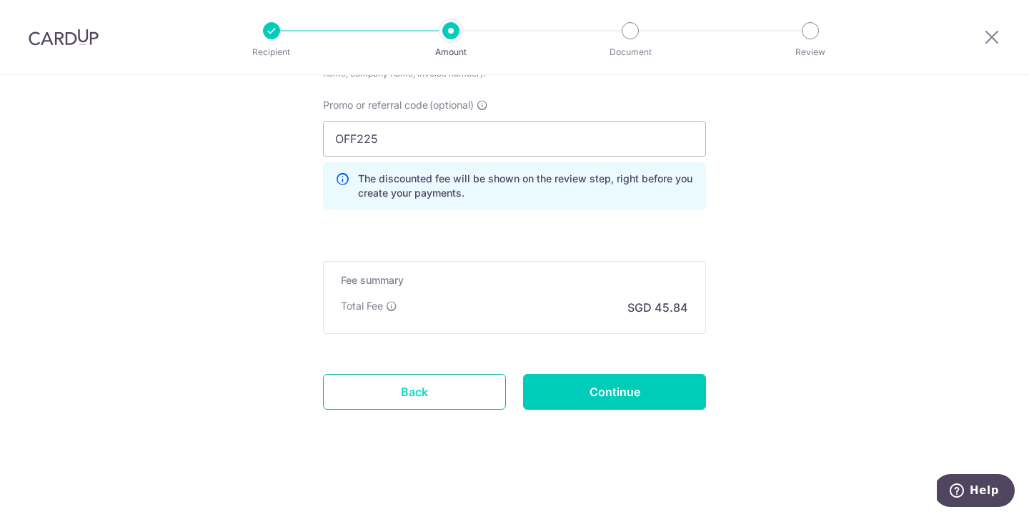
click at [454, 382] on link "Back" at bounding box center [414, 392] width 183 height 36
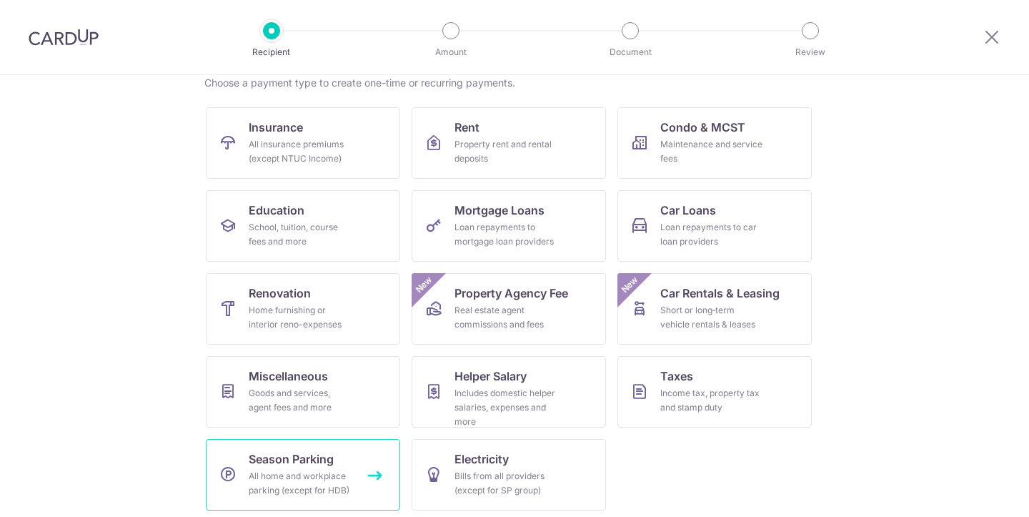
scroll to position [123, 0]
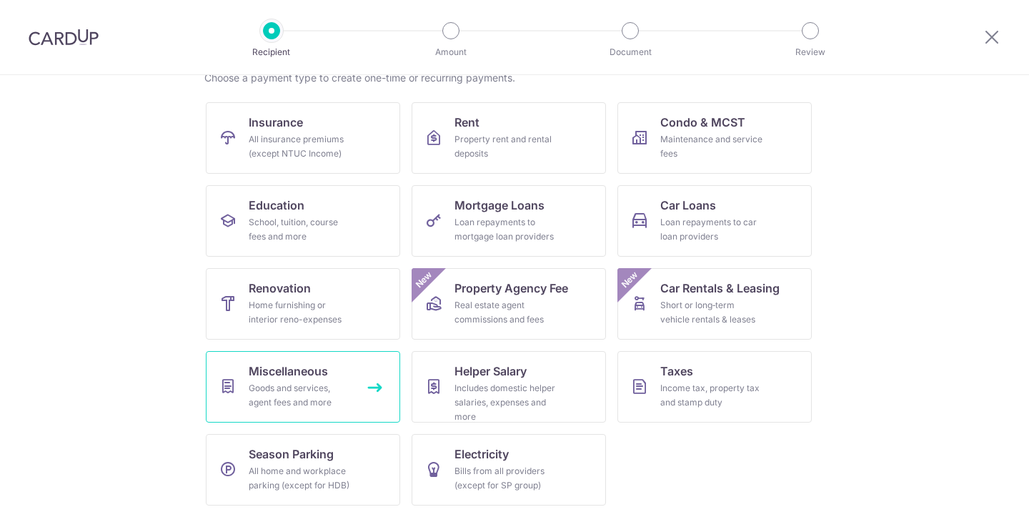
click at [304, 377] on span "Miscellaneous" at bounding box center [288, 370] width 79 height 17
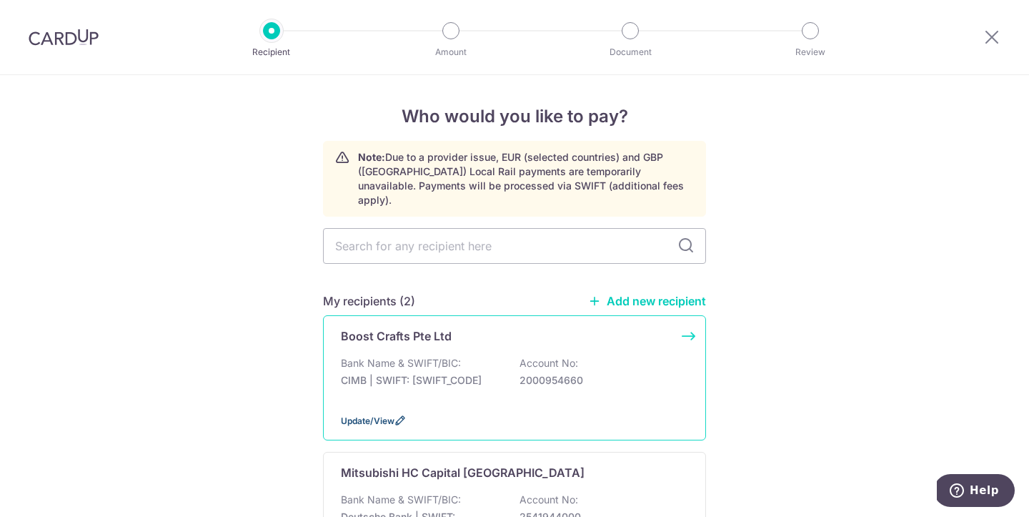
click at [364, 415] on span "Update/View" at bounding box center [368, 420] width 54 height 11
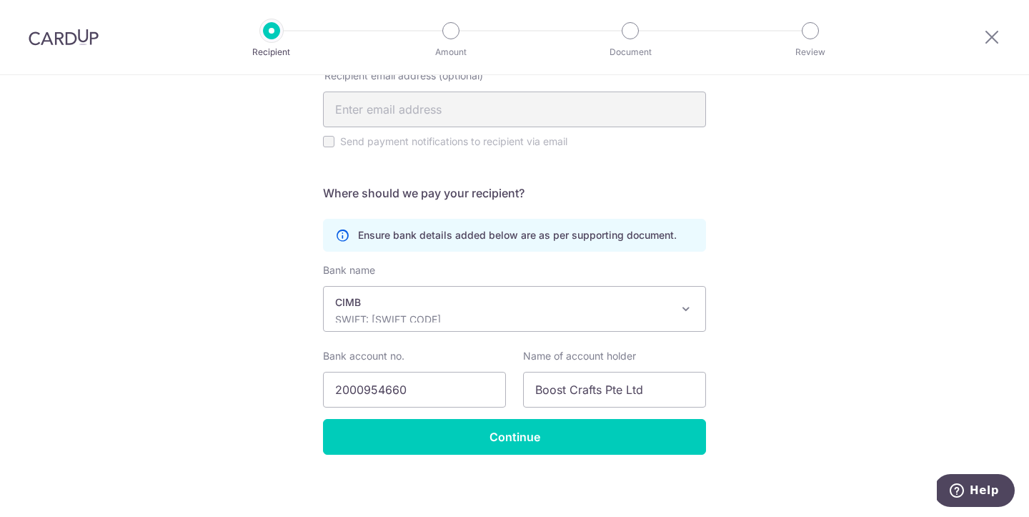
scroll to position [447, 0]
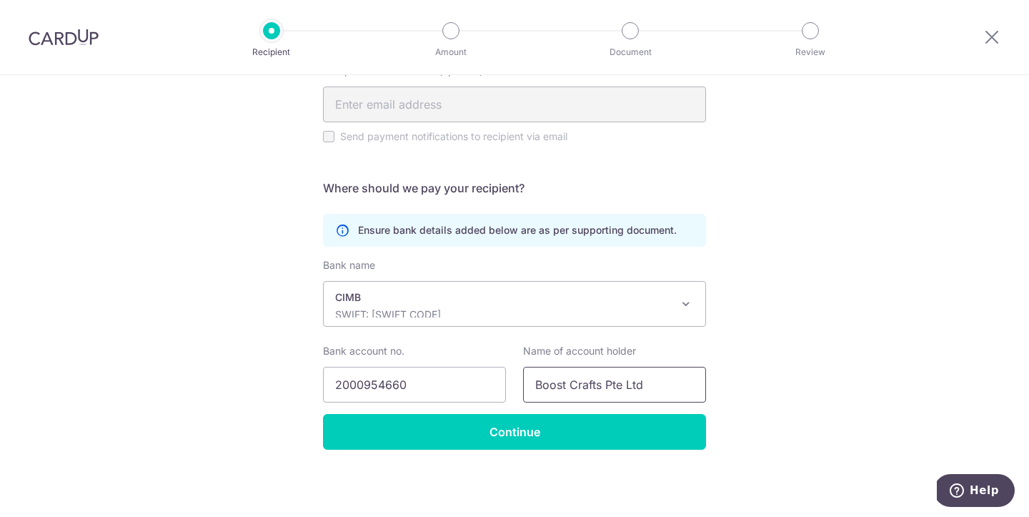
drag, startPoint x: 656, startPoint y: 383, endPoint x: 533, endPoint y: 390, distance: 123.1
click at [533, 390] on input "Boost Crafts Pte Ltd" at bounding box center [614, 385] width 183 height 36
paste input "artel SG"
type input "Boost Cartel SG Pte Ltd"
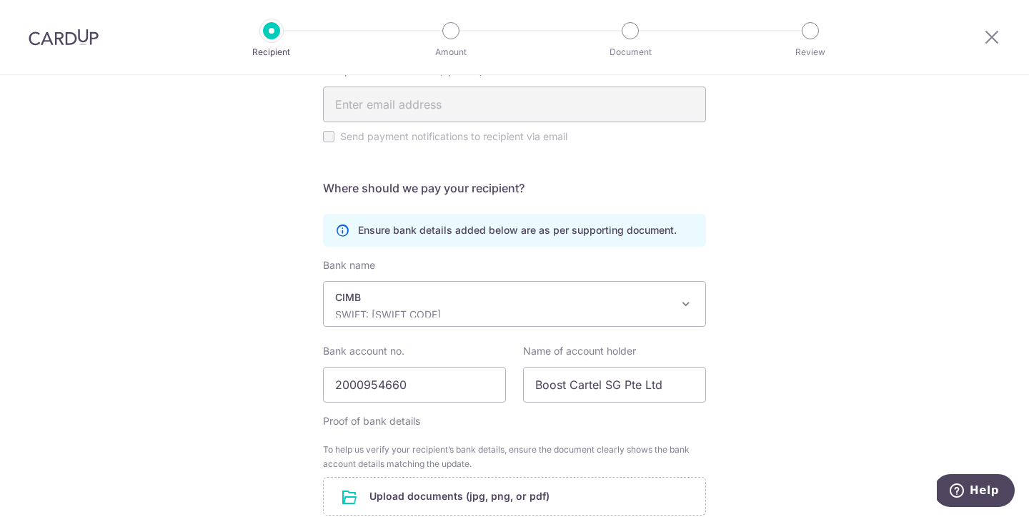
click at [762, 345] on div "Recipient Details Your recipient does not need a CardUp account to receive your…" at bounding box center [514, 152] width 1029 height 1049
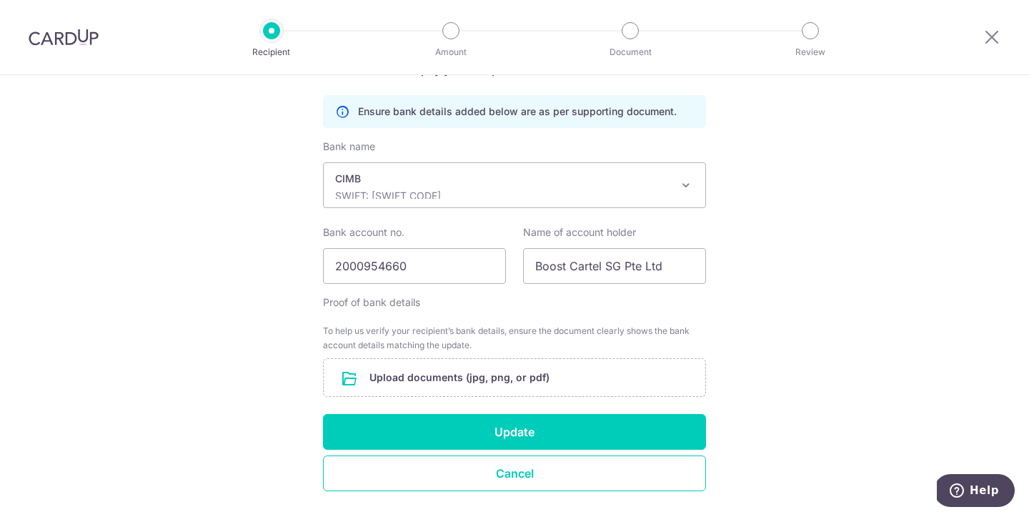
scroll to position [567, 0]
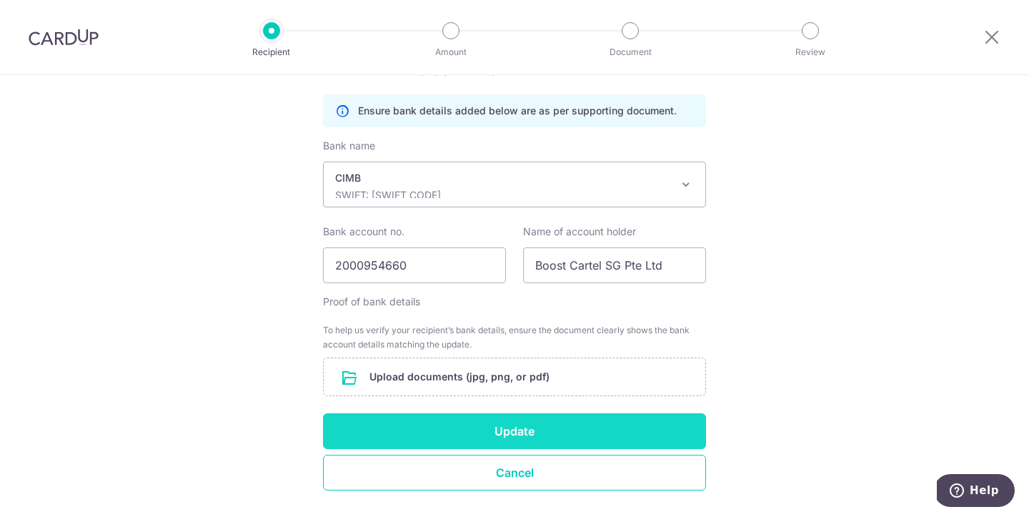
click at [409, 431] on button "Update" at bounding box center [514, 431] width 383 height 36
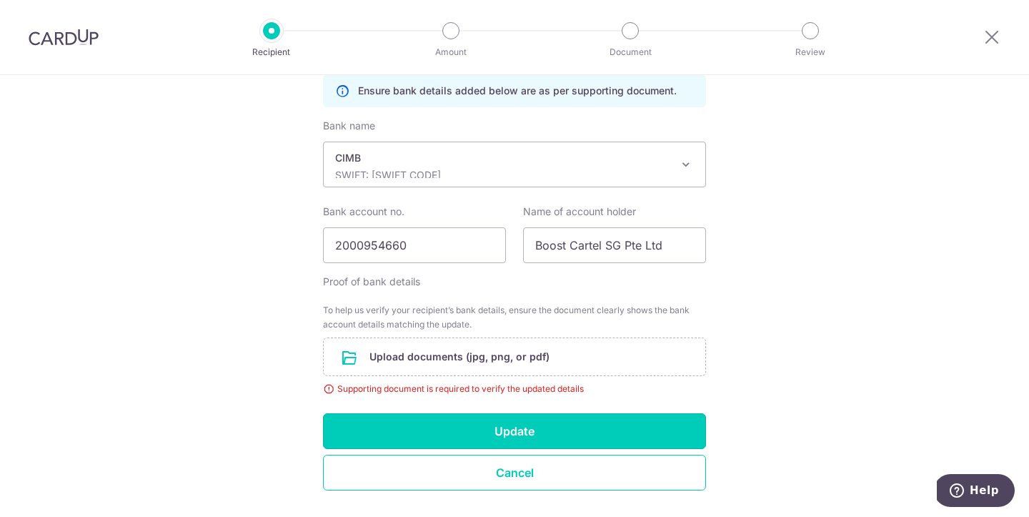
scroll to position [628, 0]
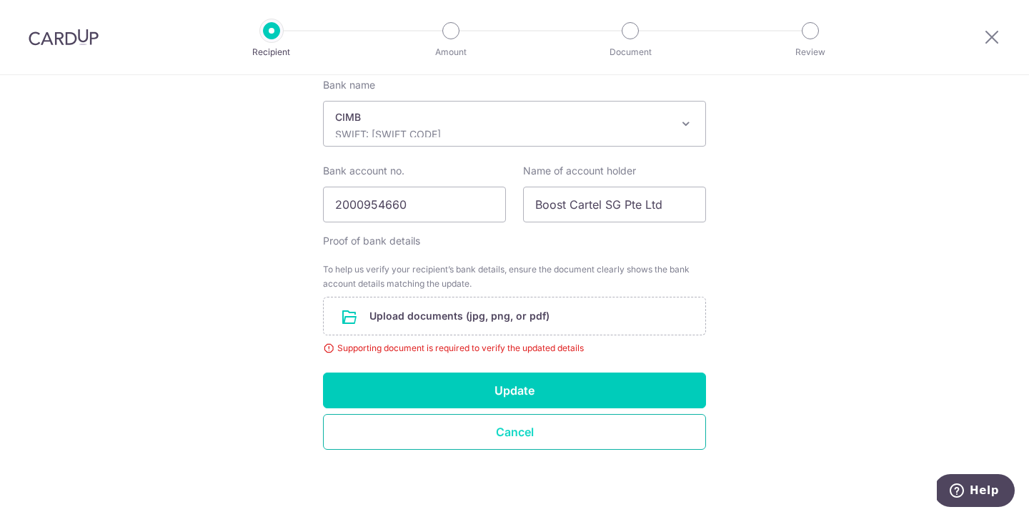
click at [519, 436] on button "Cancel" at bounding box center [514, 432] width 383 height 36
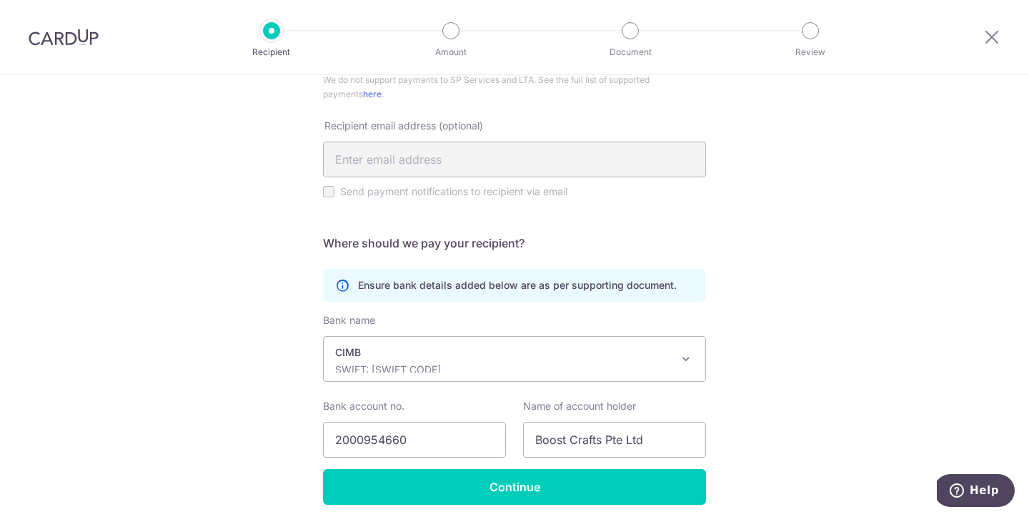
scroll to position [447, 0]
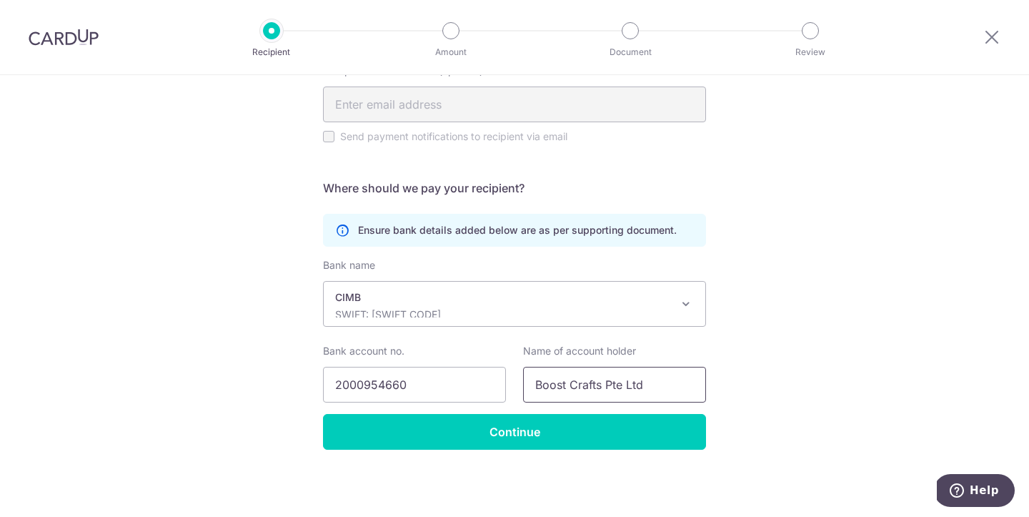
drag, startPoint x: 665, startPoint y: 381, endPoint x: 522, endPoint y: 381, distance: 143.7
click at [522, 381] on div "Name of account holder Boost Crafts Pte Ltd" at bounding box center [615, 373] width 200 height 59
paste input "artel SG"
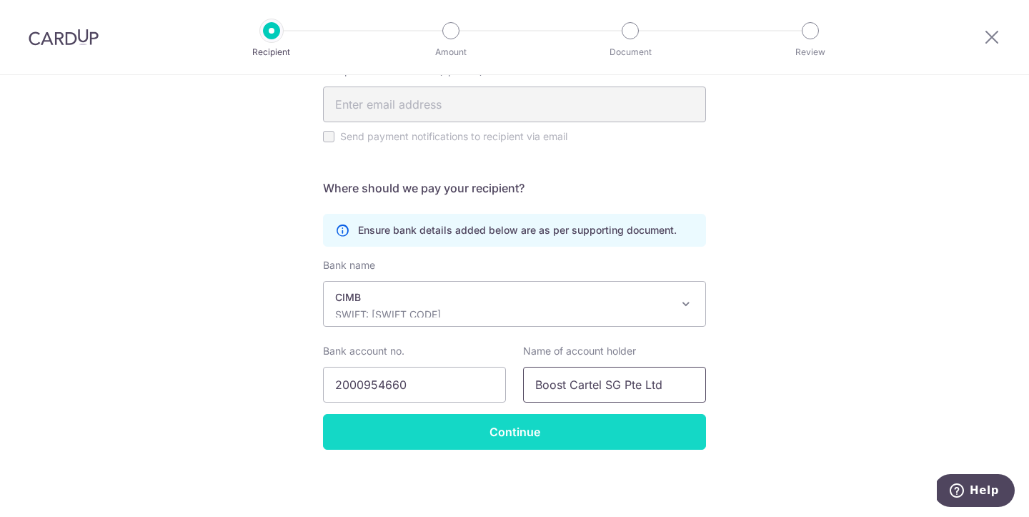
type input "Boost Cartel SG Pte Ltd"
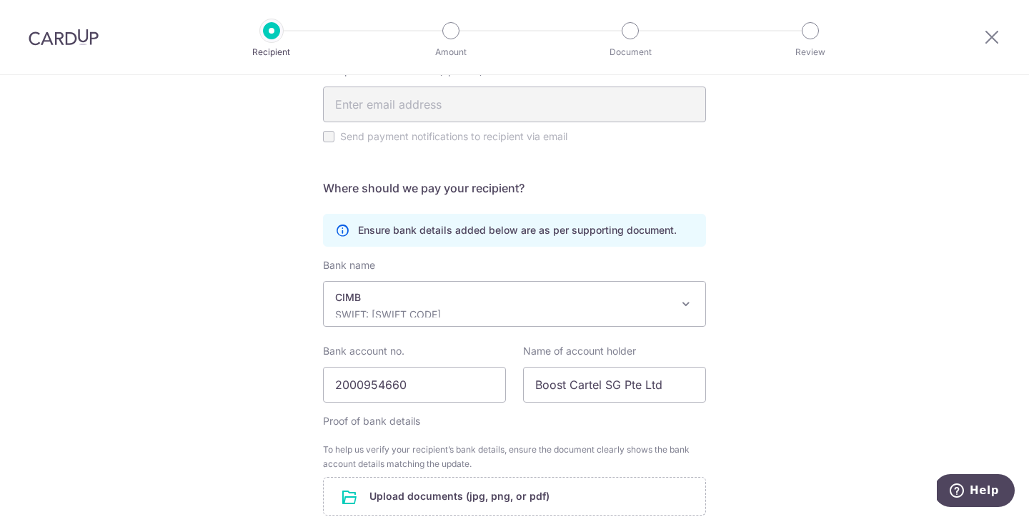
click at [525, 433] on form "Who should we send this miscellaneous payment to? Country of bank account Alger…" at bounding box center [514, 179] width 383 height 862
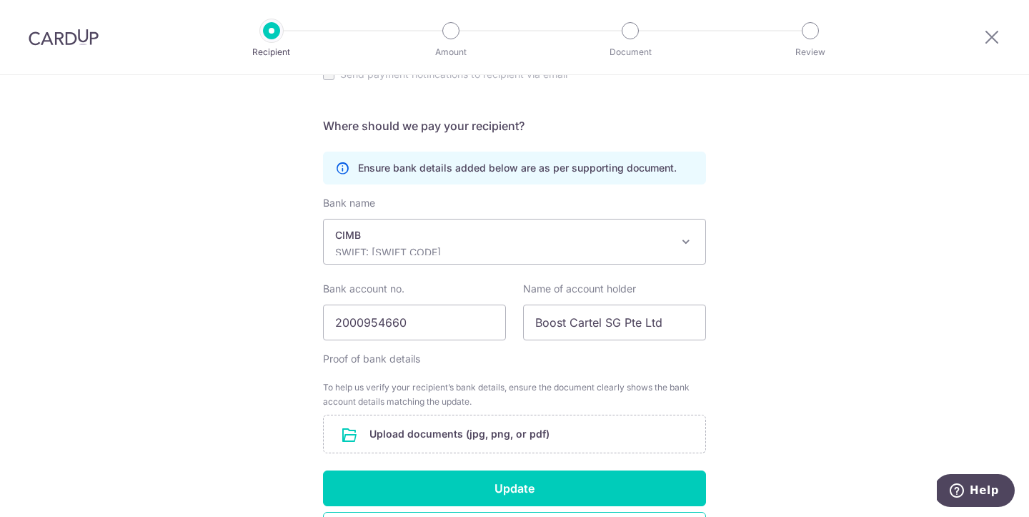
scroll to position [608, 0]
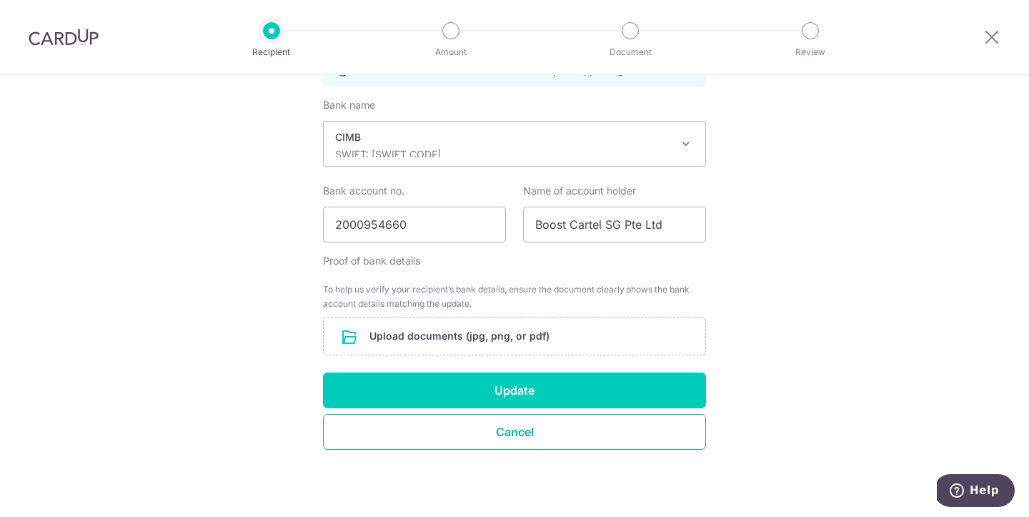
click at [525, 433] on button "Cancel" at bounding box center [514, 432] width 383 height 36
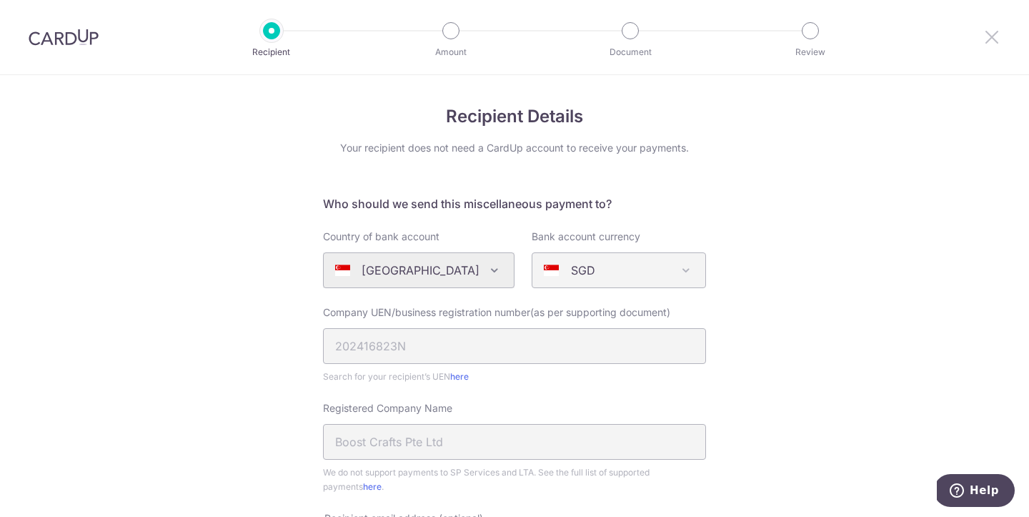
click at [992, 41] on icon at bounding box center [992, 37] width 17 height 18
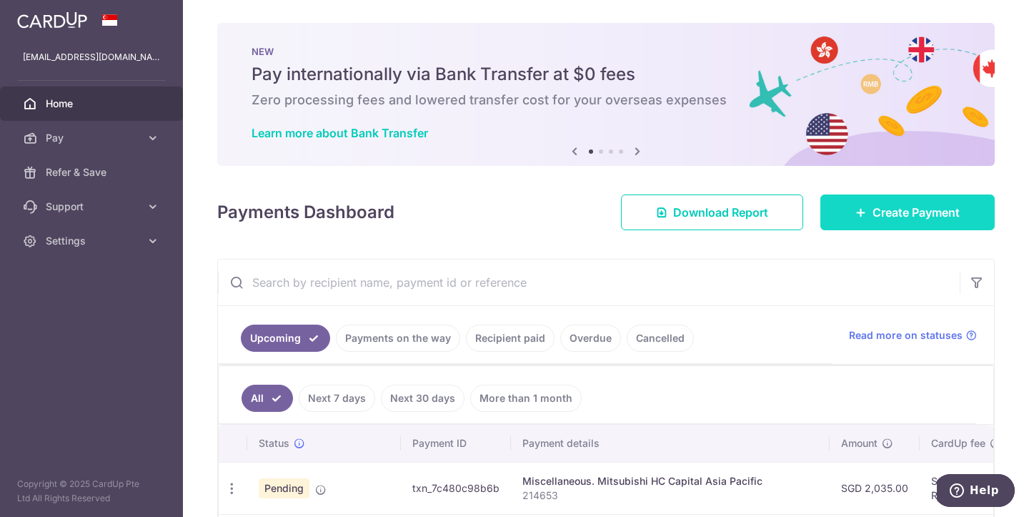
click at [879, 204] on span "Create Payment" at bounding box center [916, 212] width 87 height 17
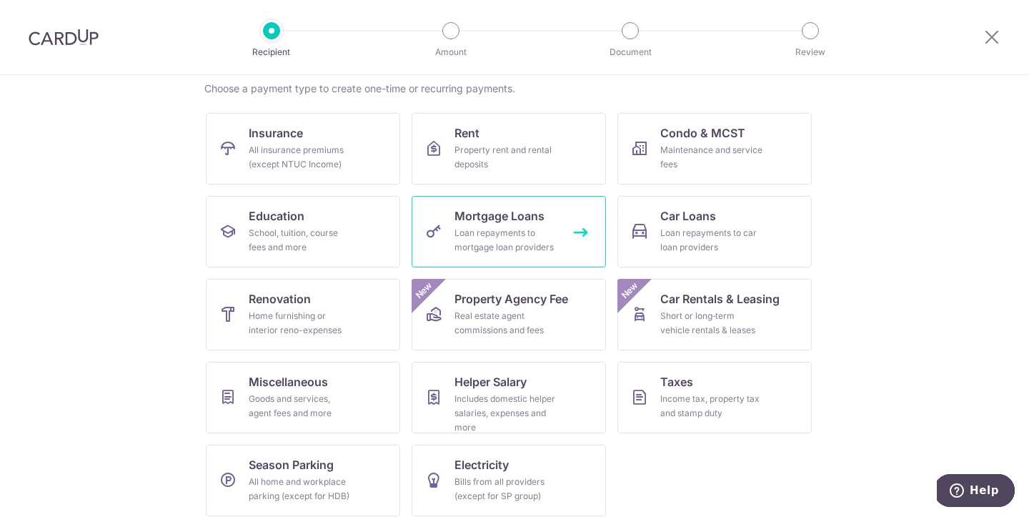
scroll to position [123, 0]
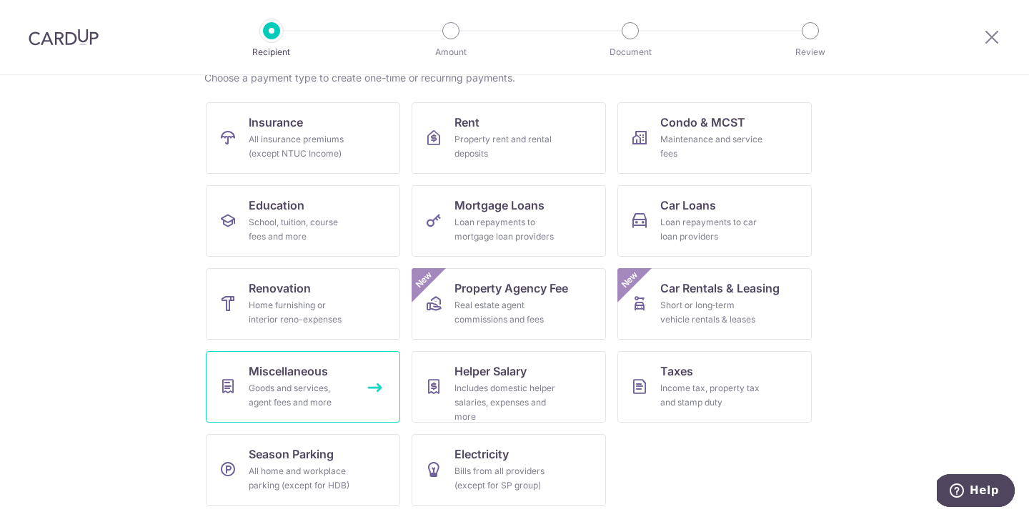
click at [309, 387] on div "Goods and services, agent fees and more" at bounding box center [300, 395] width 103 height 29
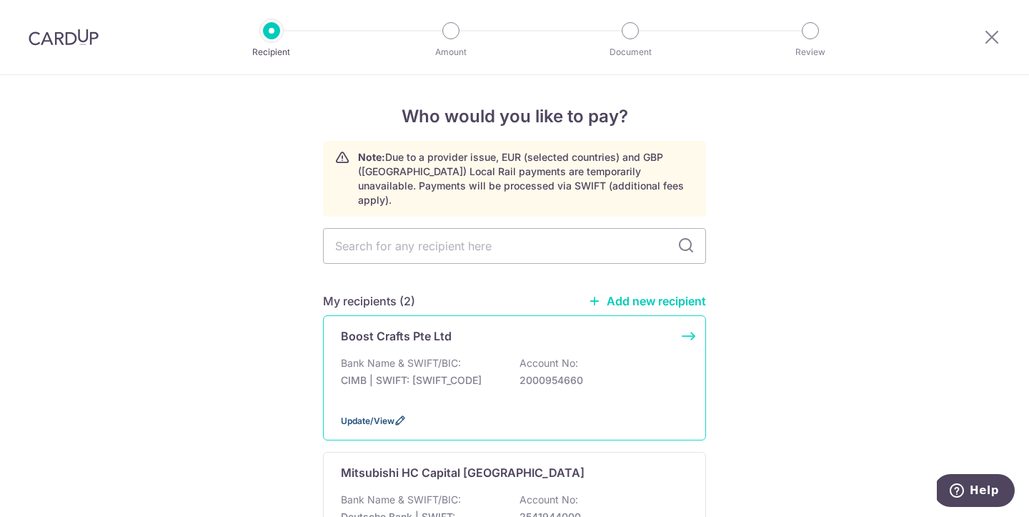
click at [375, 415] on span "Update/View" at bounding box center [368, 420] width 54 height 11
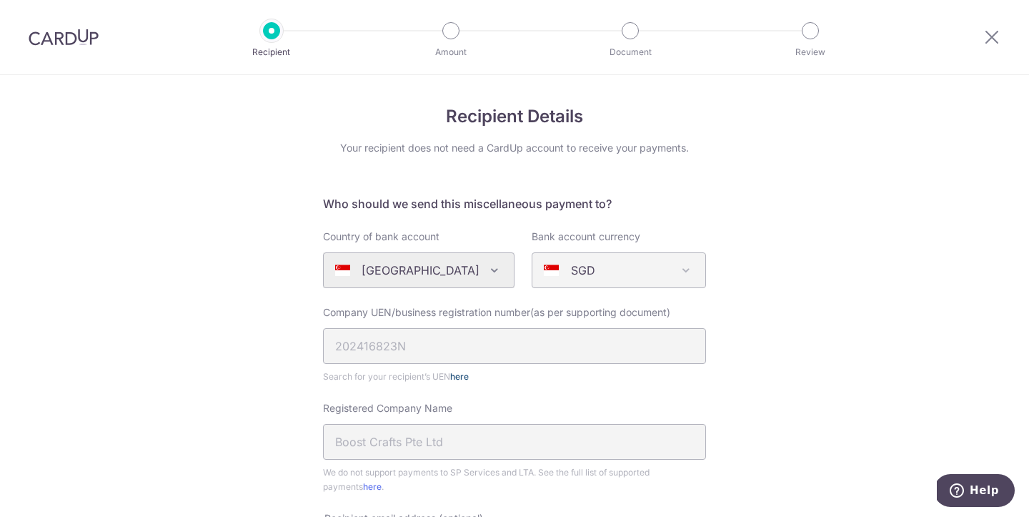
click at [462, 375] on link "here" at bounding box center [459, 376] width 19 height 11
click at [994, 39] on icon at bounding box center [992, 37] width 17 height 18
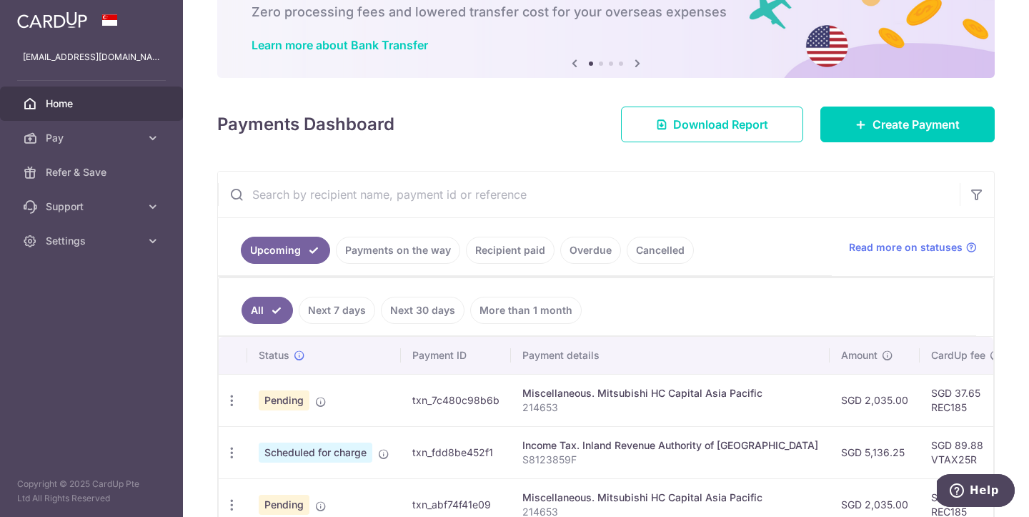
scroll to position [91, 0]
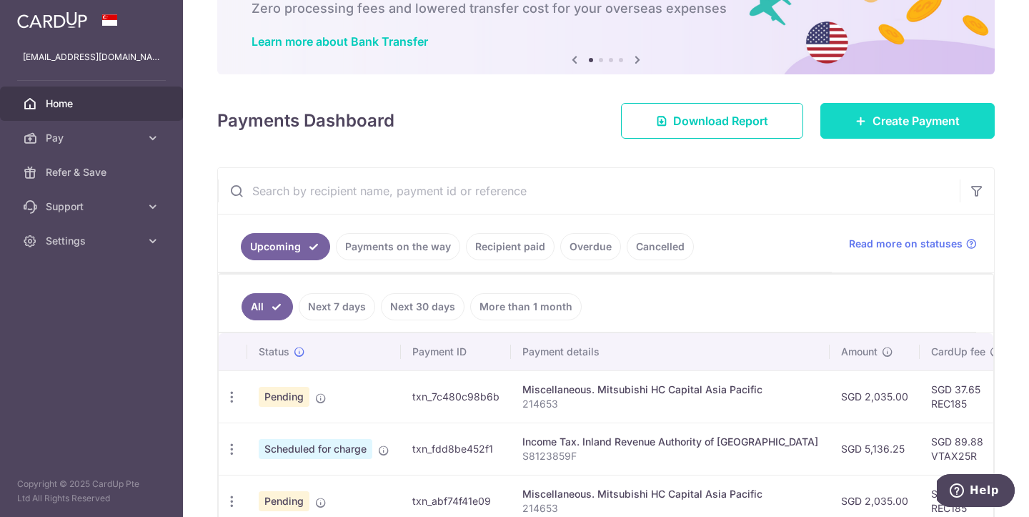
click at [884, 119] on span "Create Payment" at bounding box center [916, 120] width 87 height 17
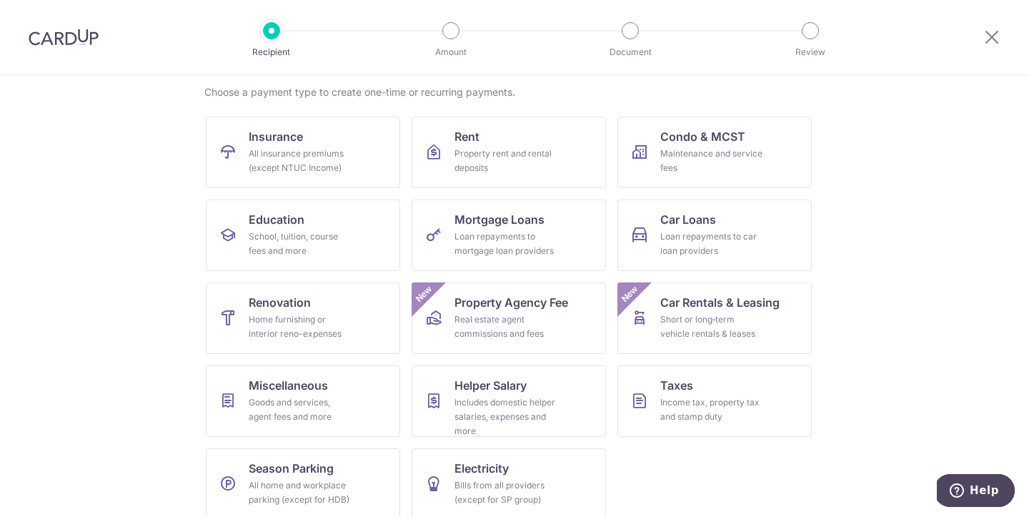
scroll to position [123, 0]
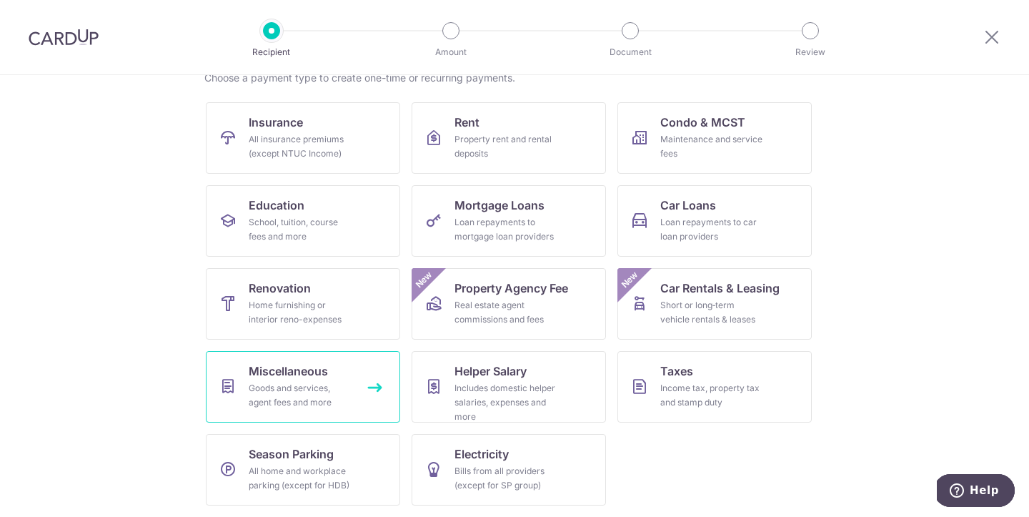
click at [293, 378] on span "Miscellaneous" at bounding box center [288, 370] width 79 height 17
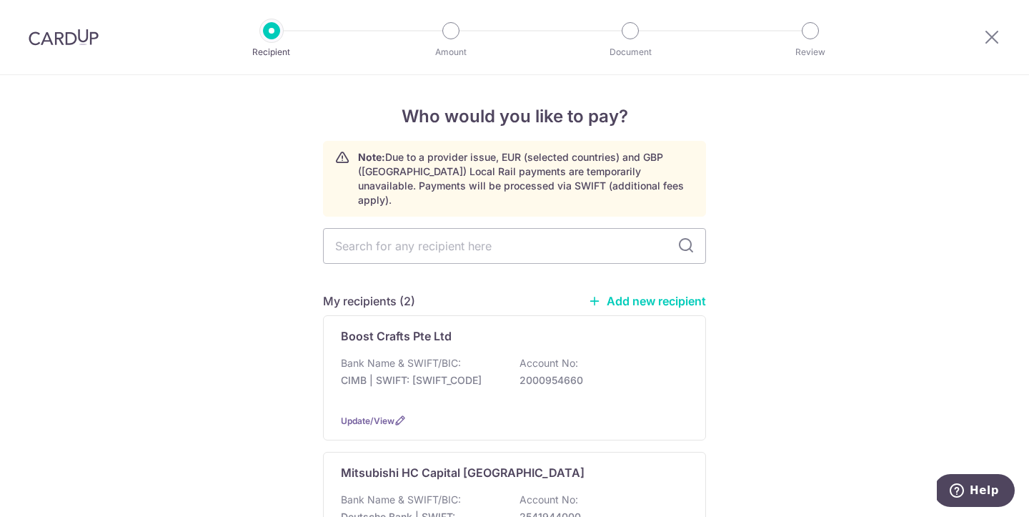
click at [677, 294] on link "Add new recipient" at bounding box center [647, 301] width 118 height 14
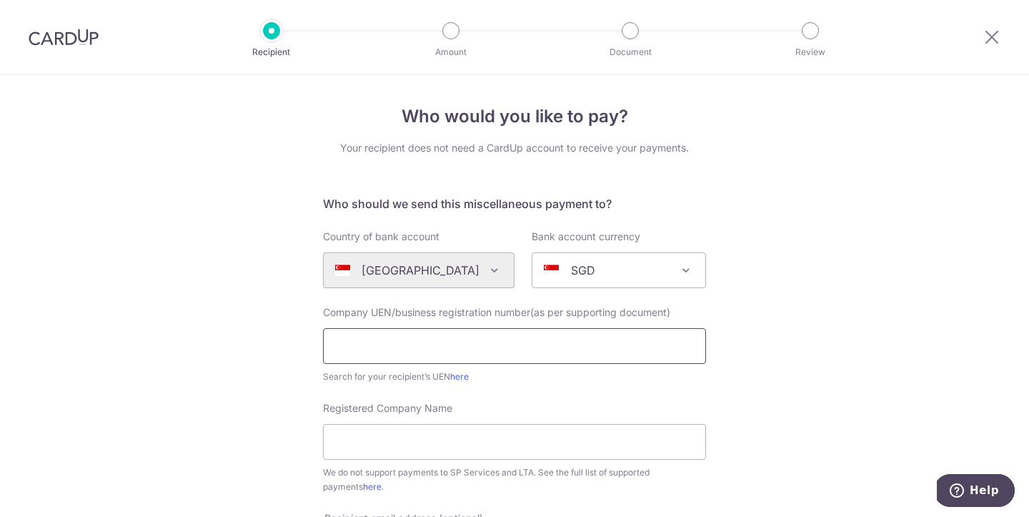
click at [456, 347] on input "text" at bounding box center [514, 346] width 383 height 36
paste input "202416823N"
type input "202416823N"
click at [416, 441] on input "Registered Company Name" at bounding box center [514, 442] width 383 height 36
paste input "Boost Cartel SG Pte Ltd"
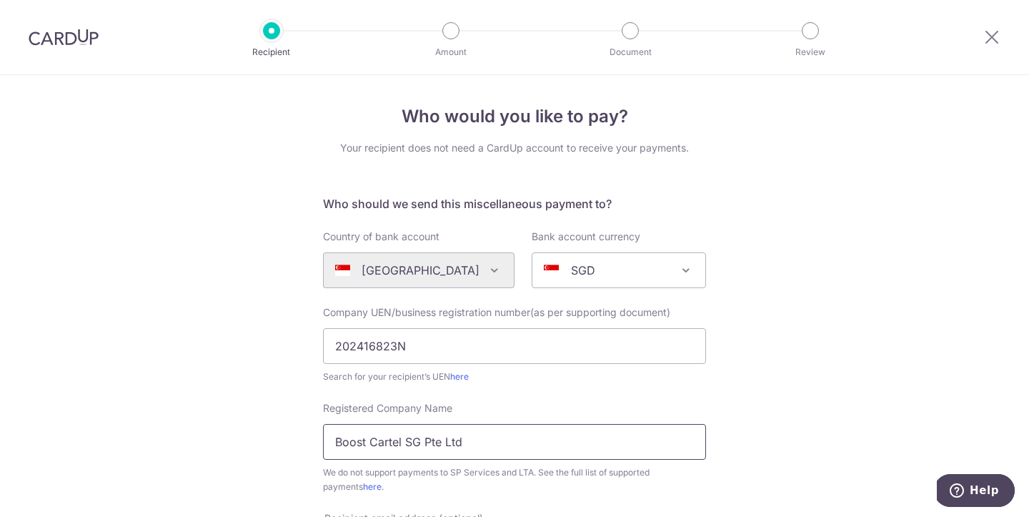
type input "Boost Cartel SG Pte Ltd"
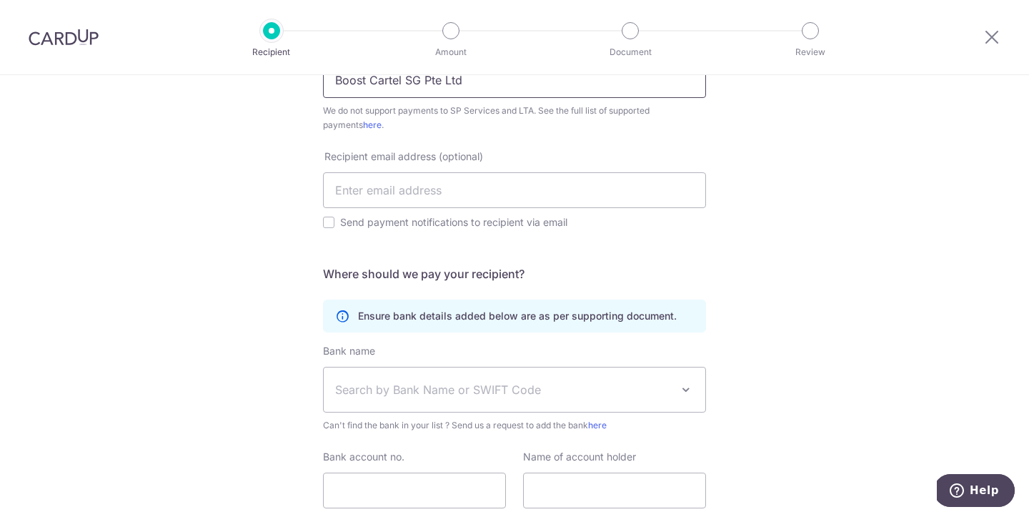
scroll to position [367, 0]
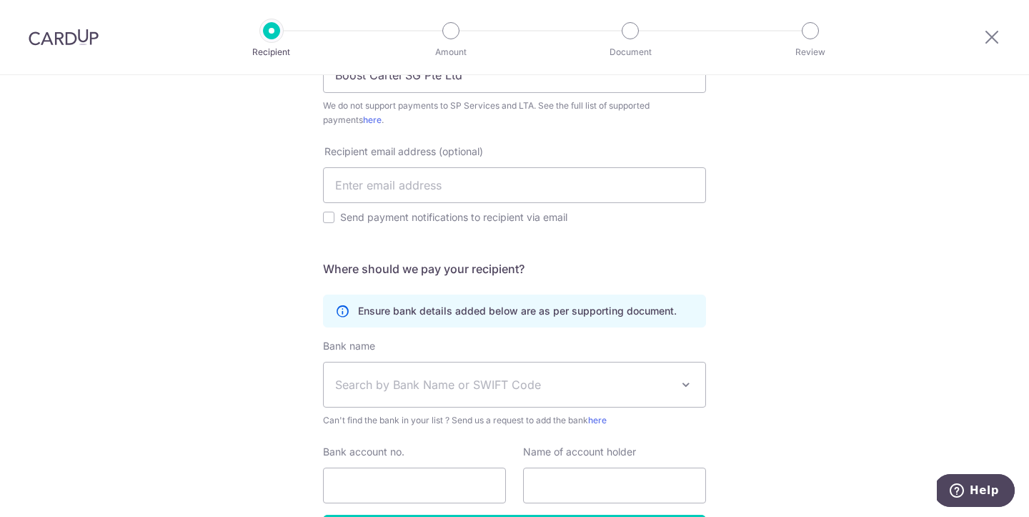
click at [532, 383] on span "Search by Bank Name or SWIFT Code" at bounding box center [503, 384] width 336 height 17
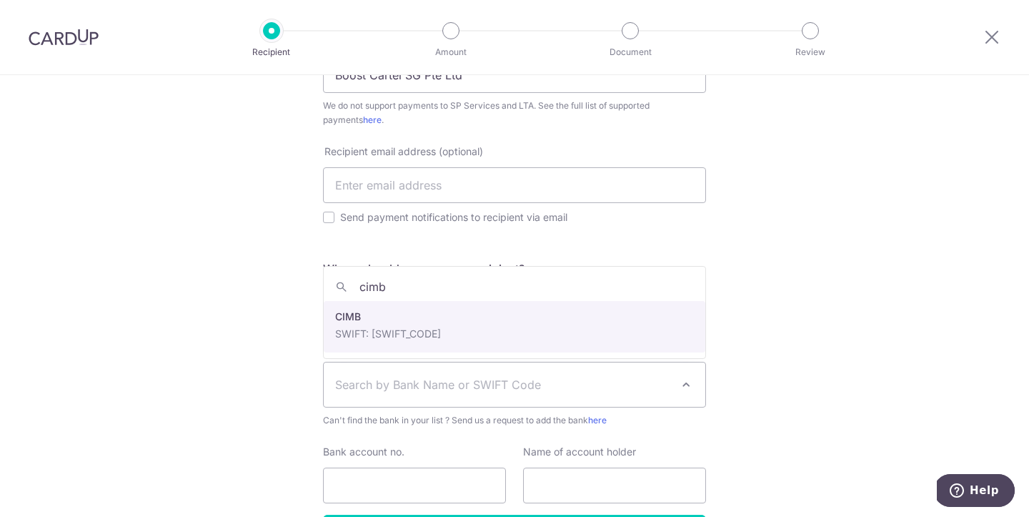
type input "cimb"
select select "5"
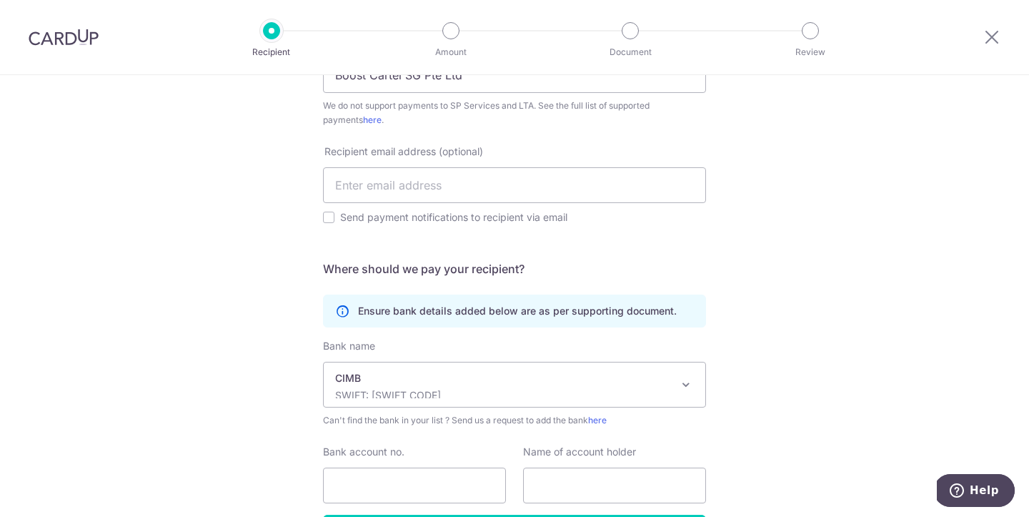
click at [236, 367] on div "Who would you like to pay? Your recipient does not need a CardUp account to rec…" at bounding box center [514, 162] width 1029 height 909
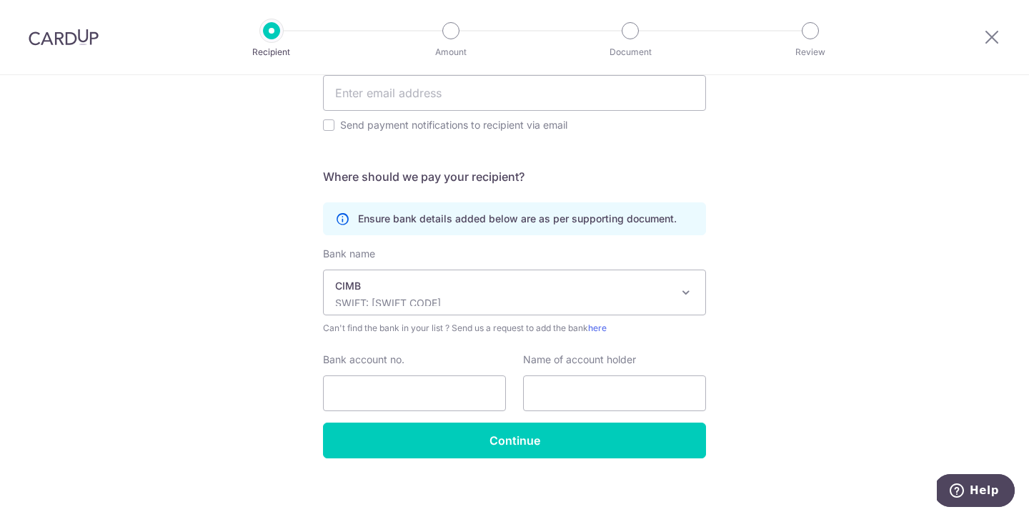
scroll to position [460, 0]
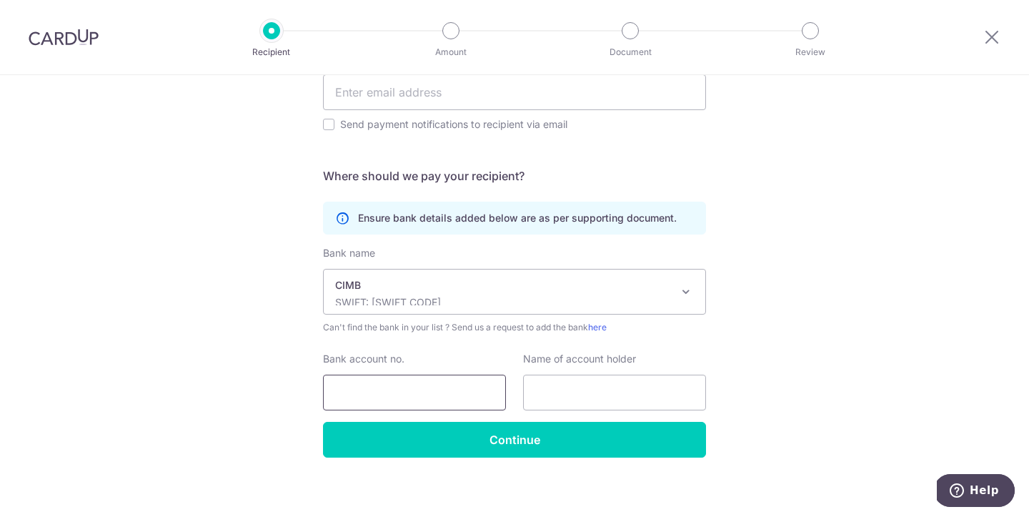
click at [380, 387] on input "Bank account no." at bounding box center [414, 393] width 183 height 36
paste input "2000954660"
type input "2000954660"
click at [567, 395] on input "text" at bounding box center [614, 393] width 183 height 36
paste input "Boost Cartel SG Pte Ltd"
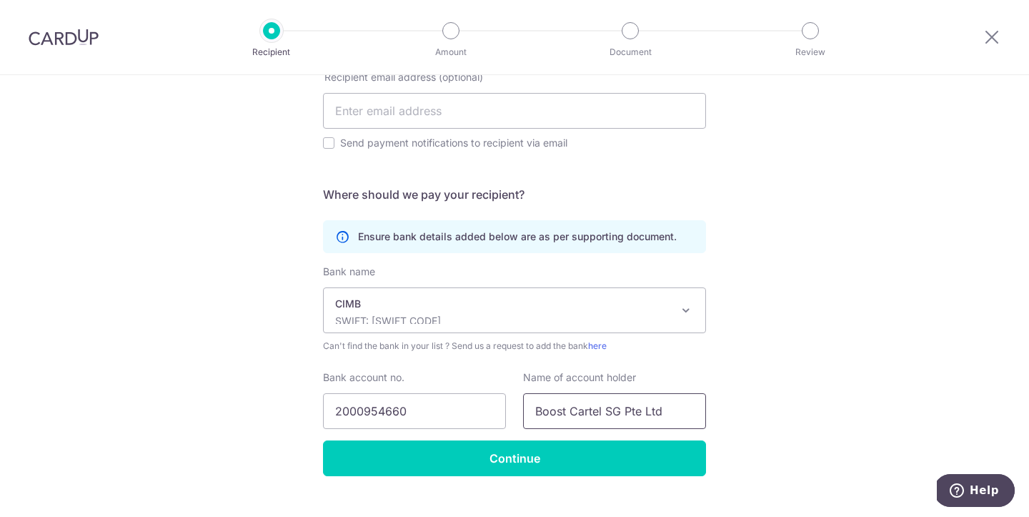
scroll to position [445, 0]
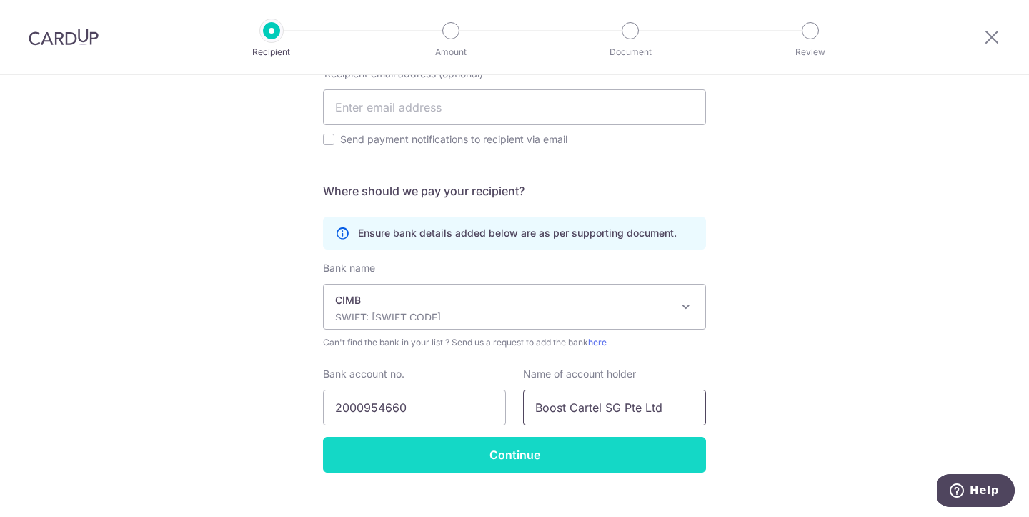
type input "Boost Cartel SG Pte Ltd"
click at [507, 458] on input "Continue" at bounding box center [514, 455] width 383 height 36
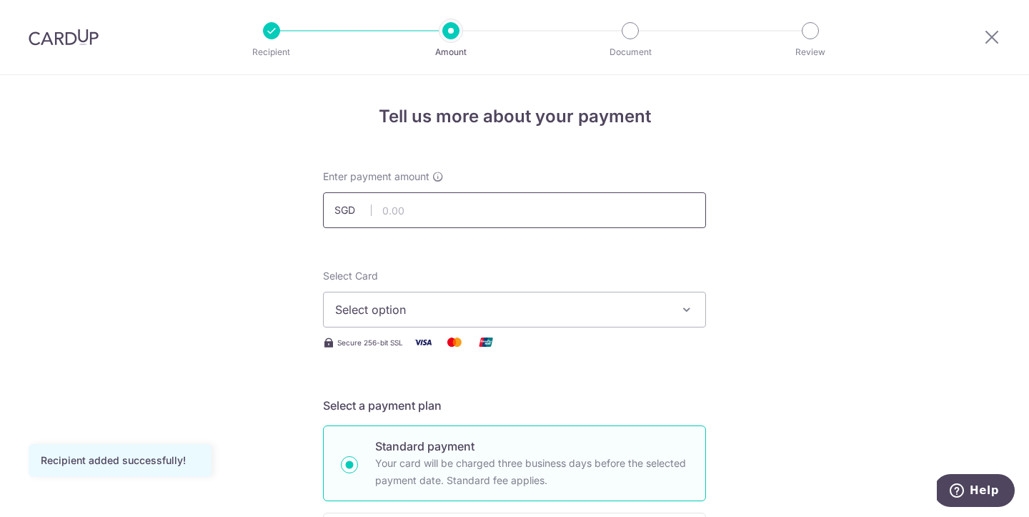
click at [433, 207] on input "text" at bounding box center [514, 210] width 383 height 36
type input "1,763.00"
click at [473, 310] on span "Select option" at bounding box center [501, 309] width 333 height 17
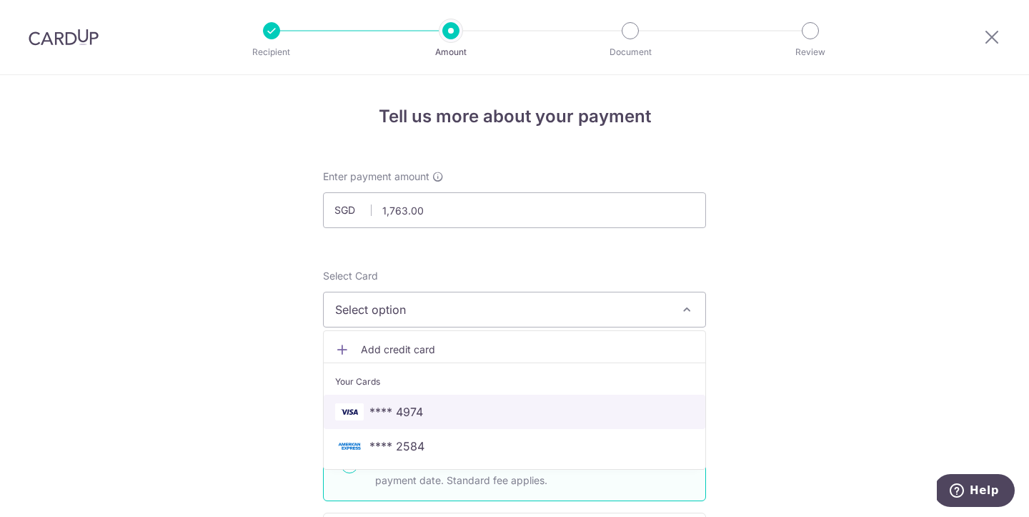
click at [405, 412] on span "**** 4974" at bounding box center [397, 411] width 54 height 17
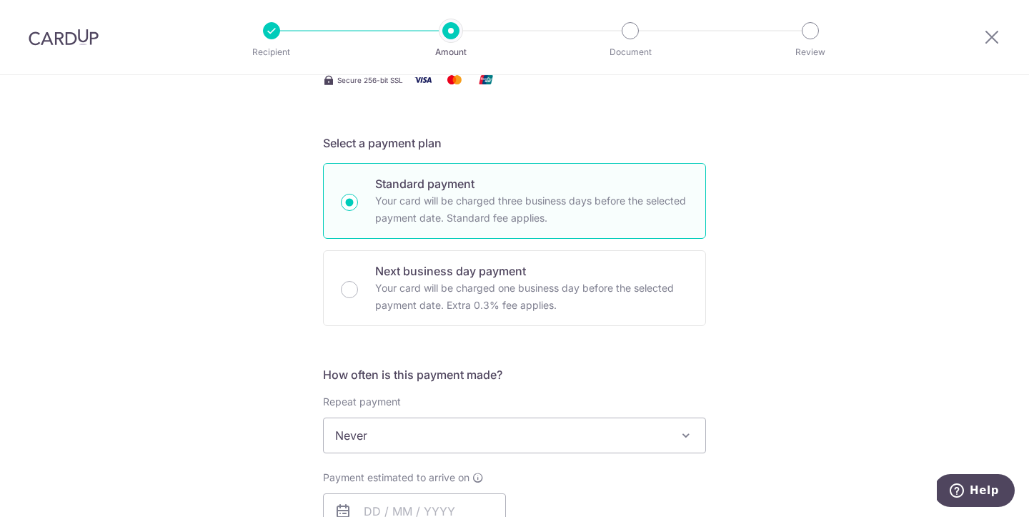
scroll to position [361, 0]
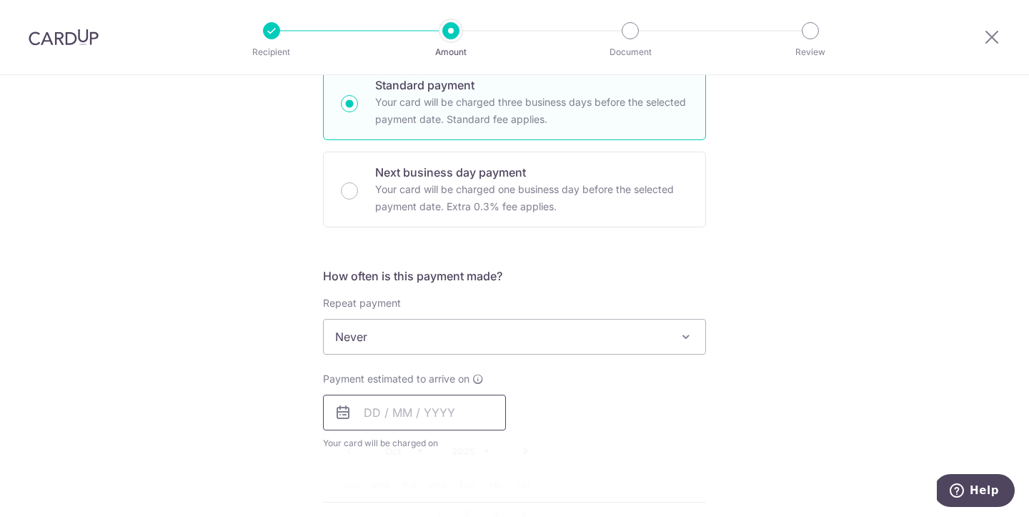
click at [385, 413] on input "text" at bounding box center [414, 413] width 183 height 36
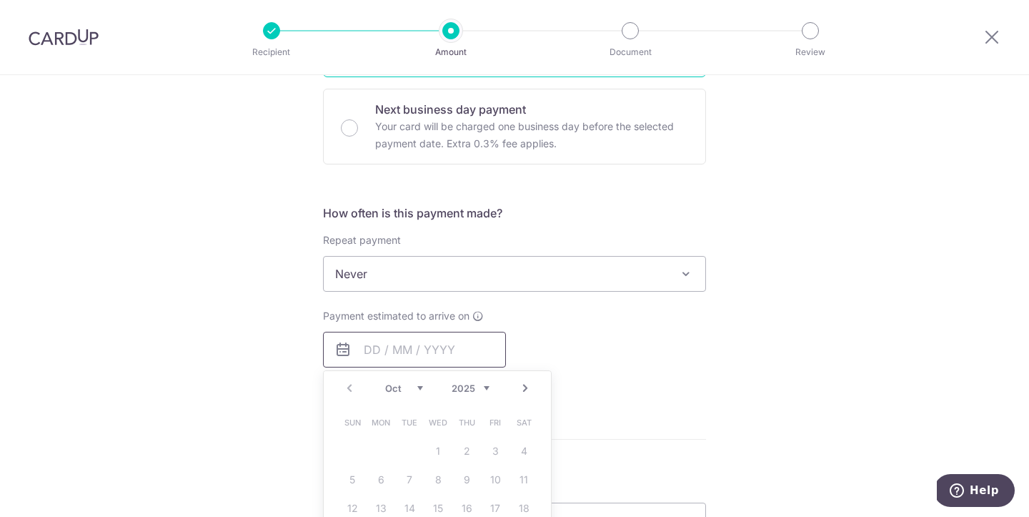
scroll to position [448, 0]
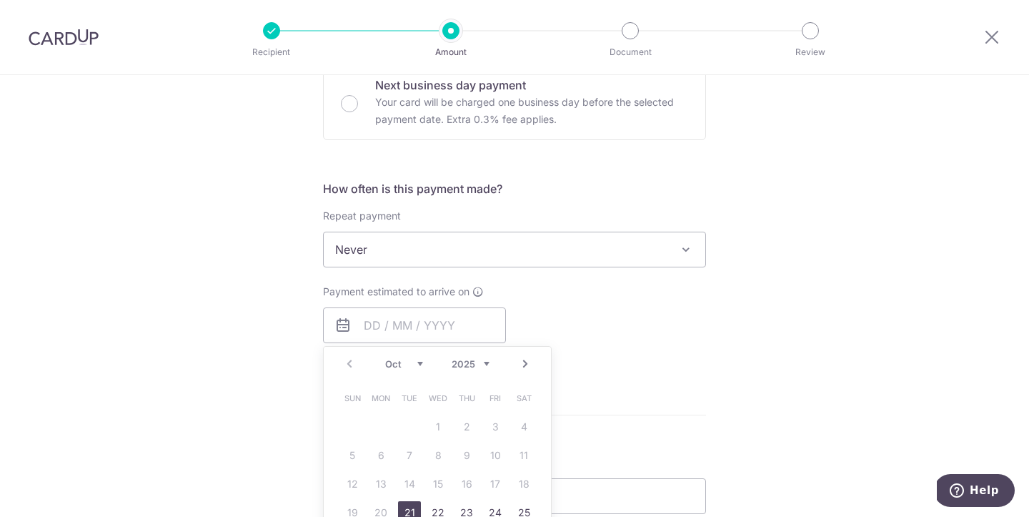
click at [407, 508] on link "21" at bounding box center [409, 512] width 23 height 23
type input "[DATE]"
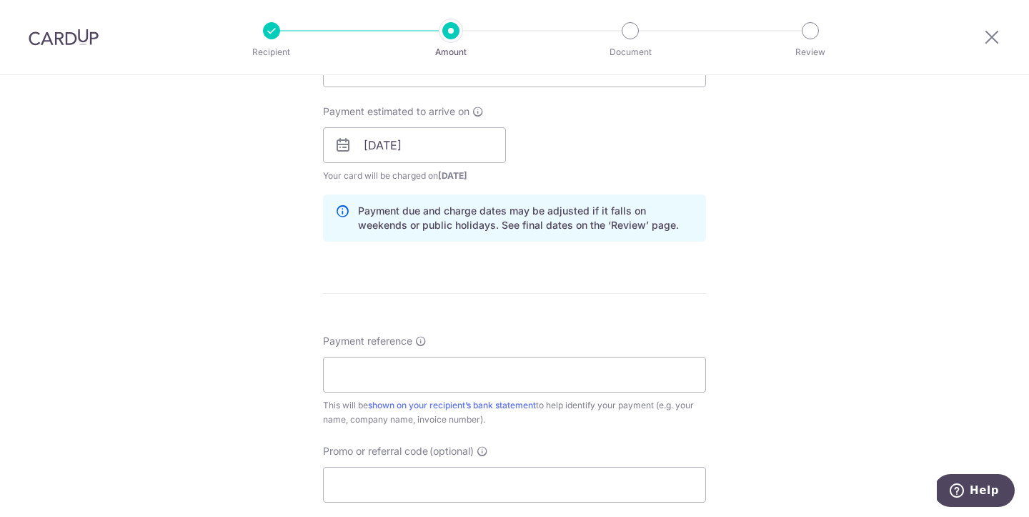
scroll to position [630, 0]
click at [407, 370] on input "Payment reference" at bounding box center [514, 373] width 383 height 36
type input "10102507"
click at [500, 320] on form "Enter payment amount SGD 1,763.00 1763.00 Recipient added successfully! Select …" at bounding box center [514, 135] width 383 height 1190
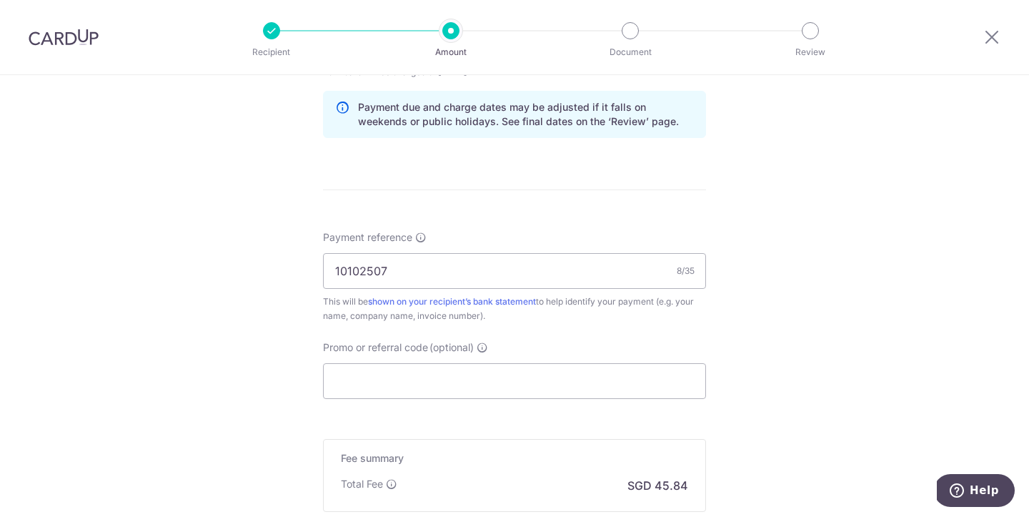
scroll to position [733, 0]
click at [395, 372] on input "Promo or referral code (optional)" at bounding box center [514, 380] width 383 height 36
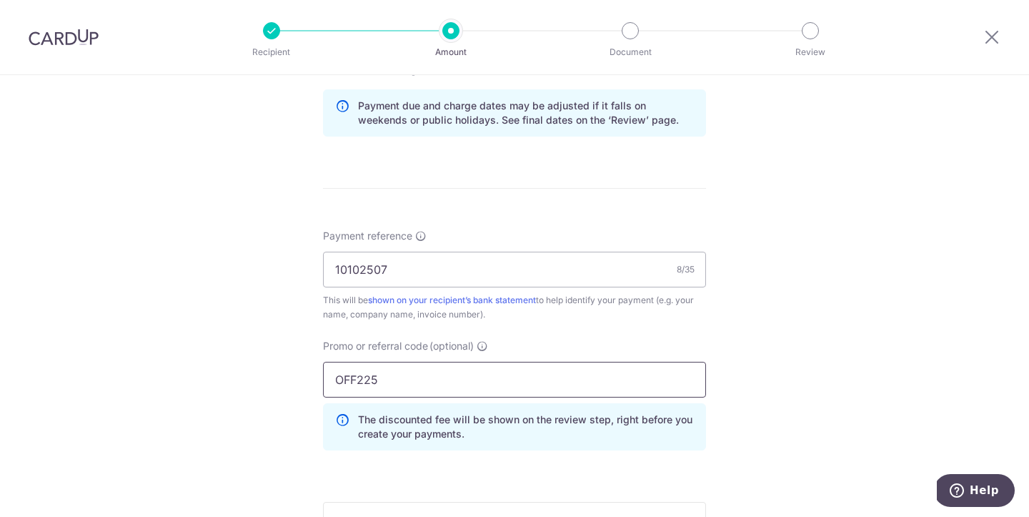
type input "OFF225"
click at [746, 313] on div "Tell us more about your payment Enter payment amount SGD 1,763.00 1763.00 Recip…" at bounding box center [514, 50] width 1029 height 1416
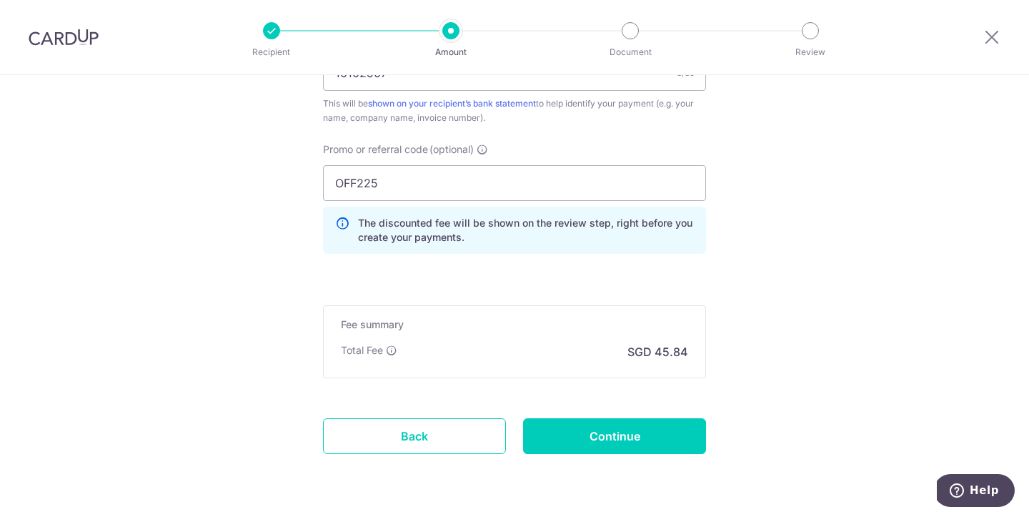
scroll to position [934, 0]
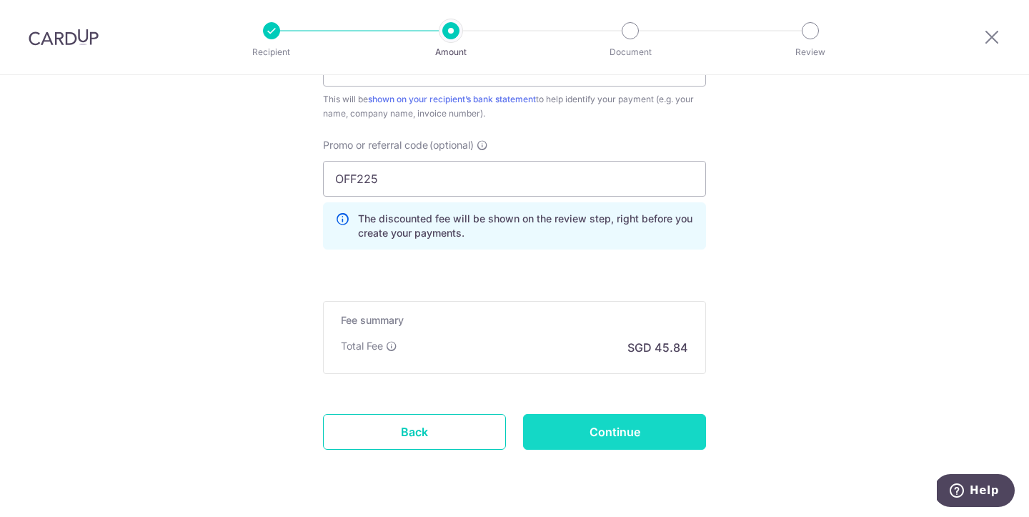
click at [581, 437] on input "Continue" at bounding box center [614, 432] width 183 height 36
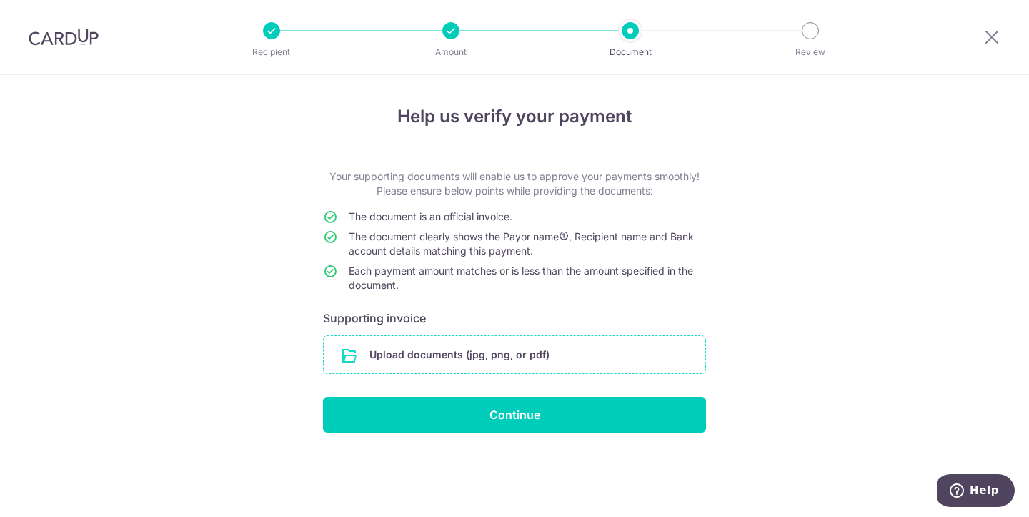
click at [495, 352] on input "file" at bounding box center [515, 354] width 382 height 37
click at [520, 357] on input "file" at bounding box center [515, 354] width 382 height 37
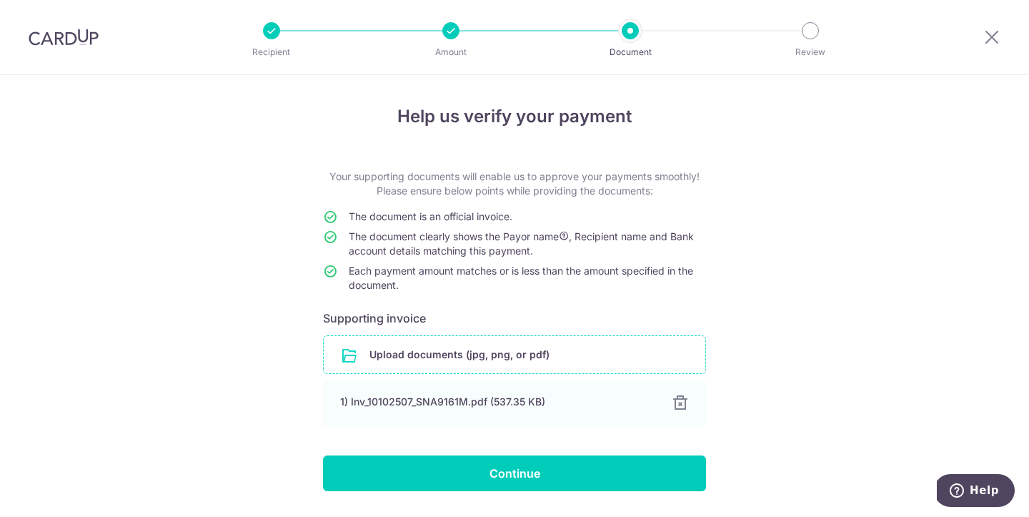
scroll to position [41, 0]
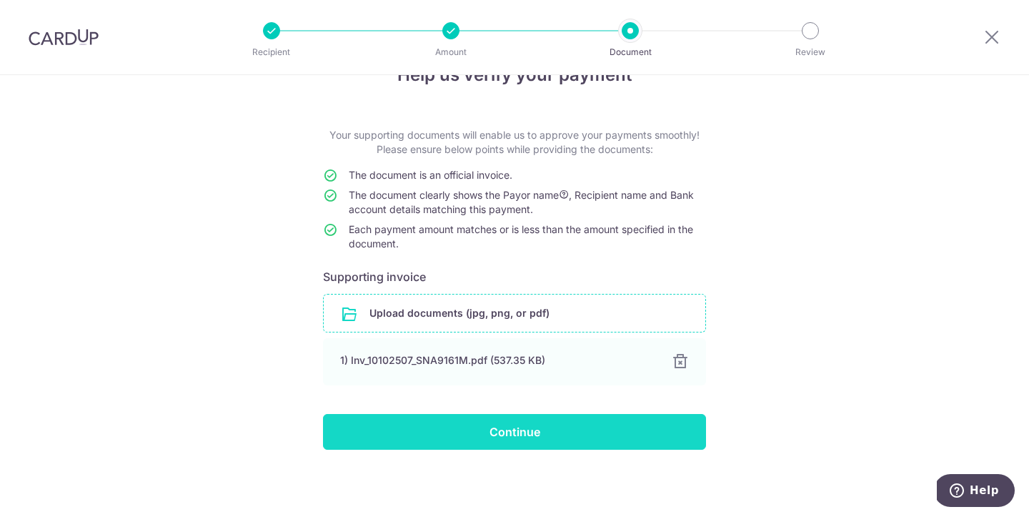
click at [576, 440] on input "Continue" at bounding box center [514, 432] width 383 height 36
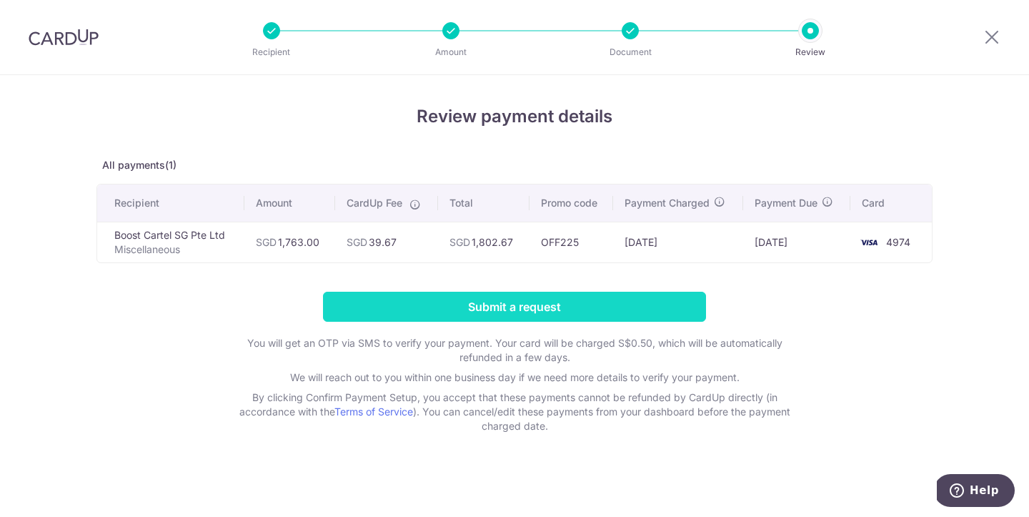
click at [520, 304] on input "Submit a request" at bounding box center [514, 307] width 383 height 30
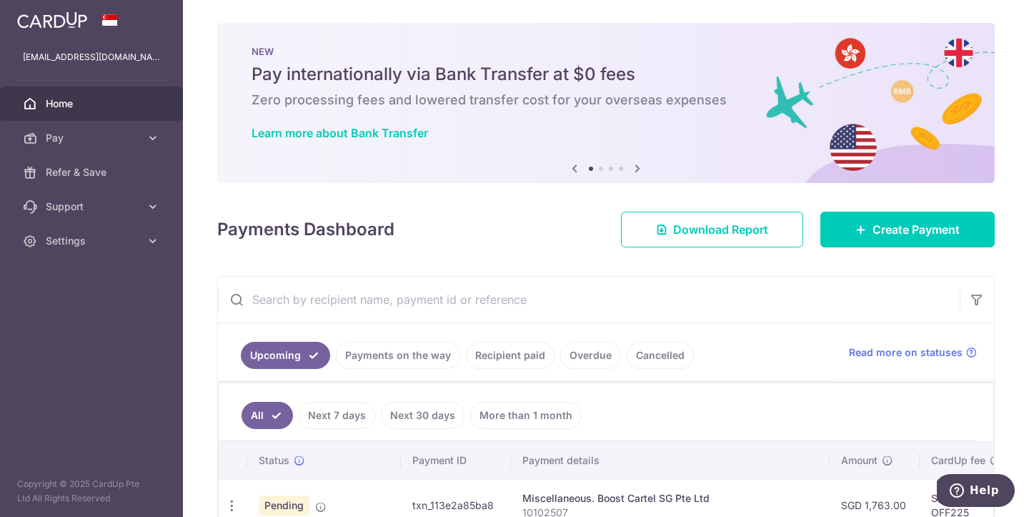
click at [340, 417] on link "Next 7 days" at bounding box center [337, 415] width 76 height 27
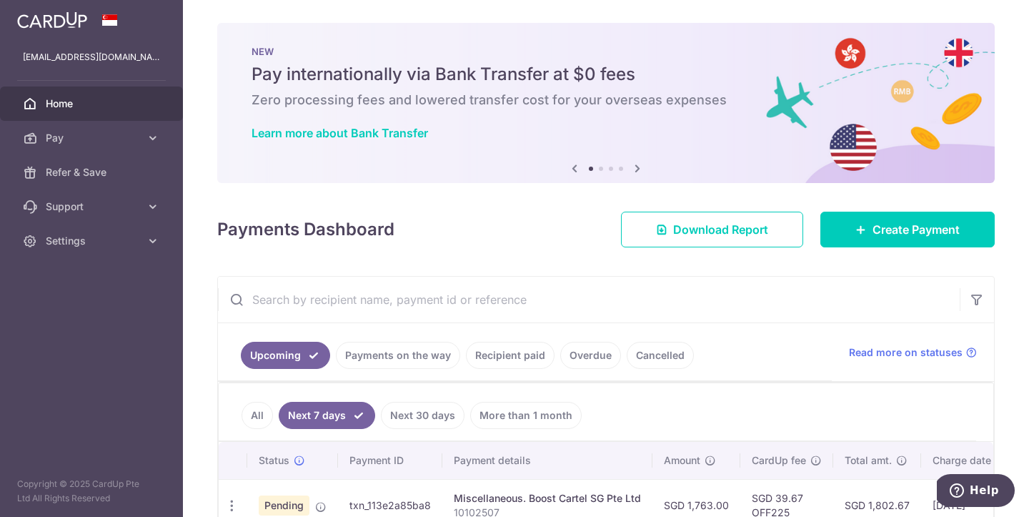
scroll to position [84, 0]
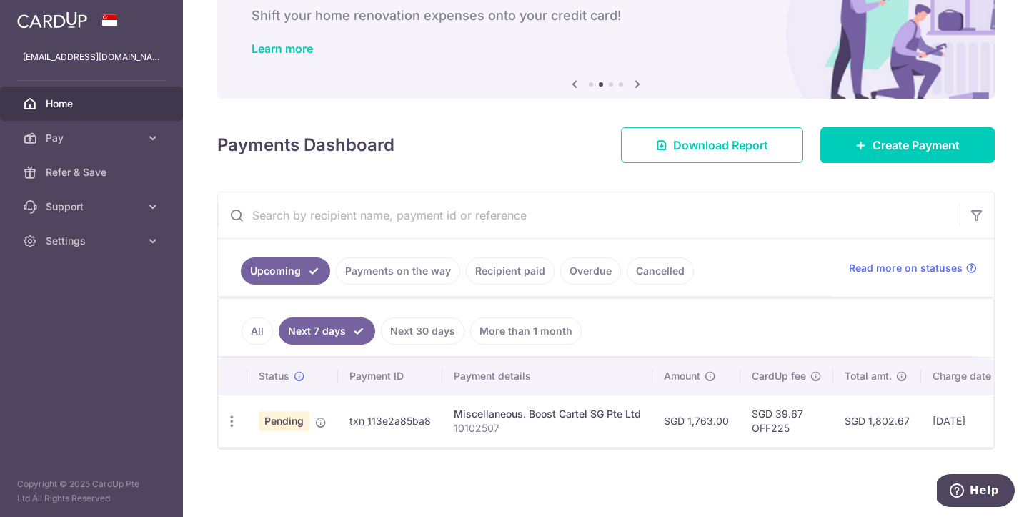
click at [416, 330] on link "Next 30 days" at bounding box center [423, 330] width 84 height 27
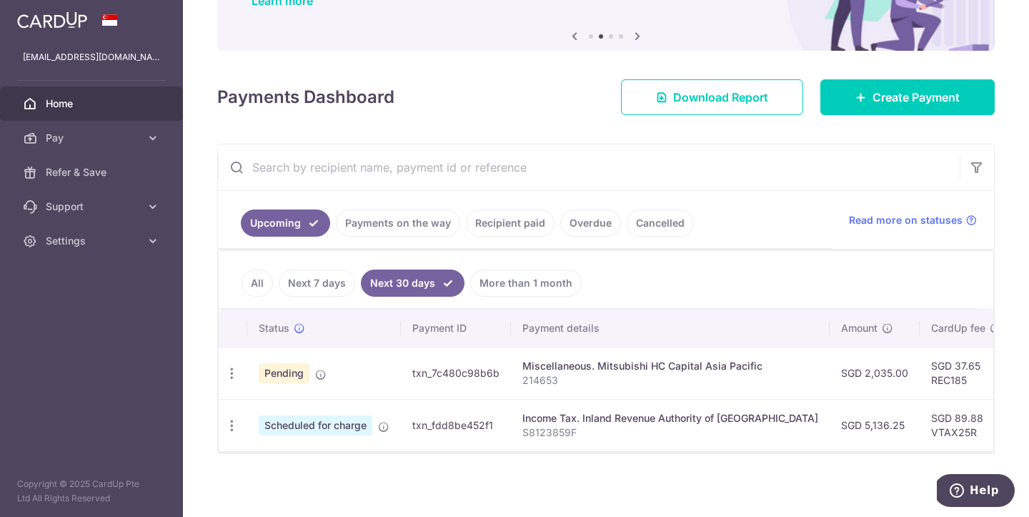
scroll to position [137, 0]
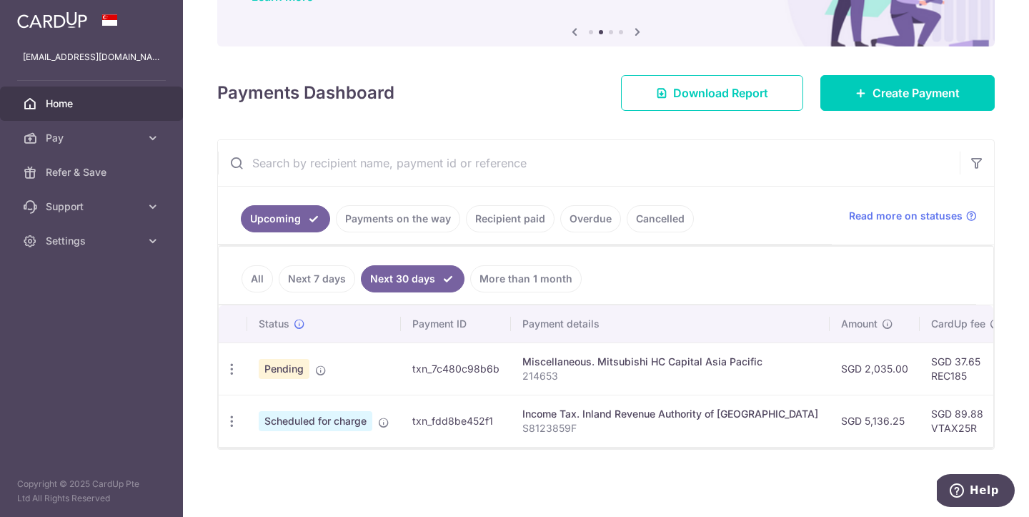
click at [262, 281] on link "All" at bounding box center [257, 278] width 31 height 27
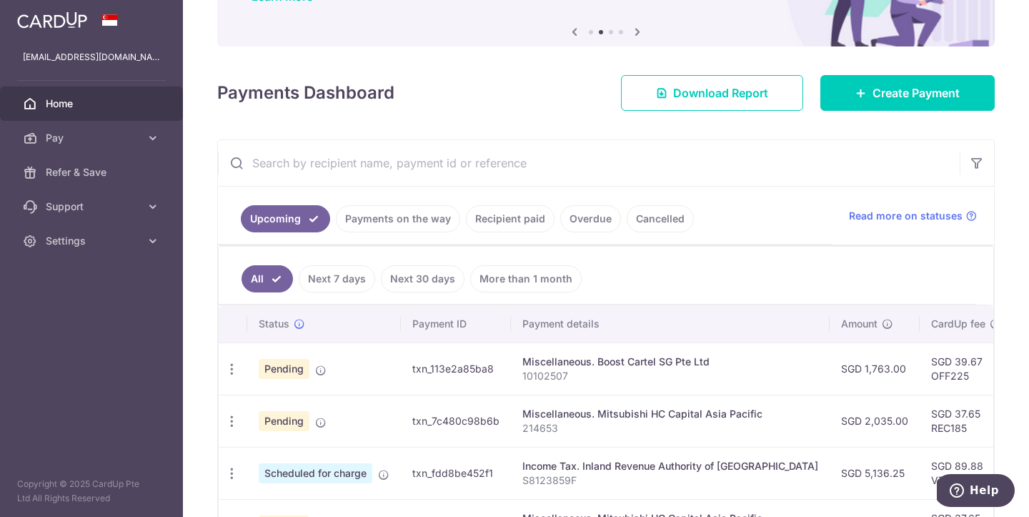
scroll to position [0, 0]
